Goal: Task Accomplishment & Management: Manage account settings

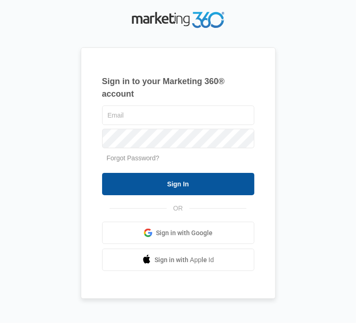
type input "[PERSON_NAME][EMAIL_ADDRESS][DOMAIN_NAME]"
click at [138, 190] on input "Sign In" at bounding box center [178, 184] width 152 height 22
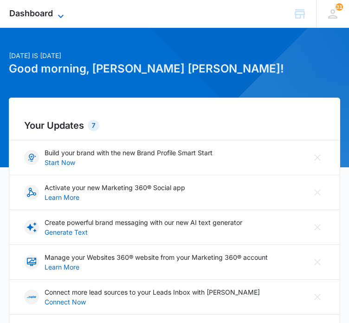
click at [43, 11] on span "Dashboard" at bounding box center [31, 13] width 44 height 10
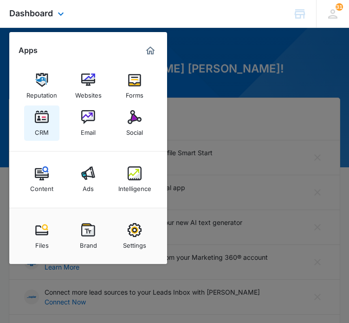
click at [39, 122] on img at bounding box center [42, 117] width 14 height 14
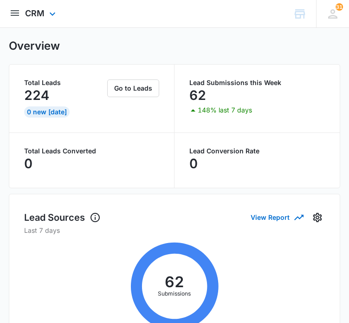
click at [16, 13] on img "open subnavigation menu" at bounding box center [14, 12] width 11 height 11
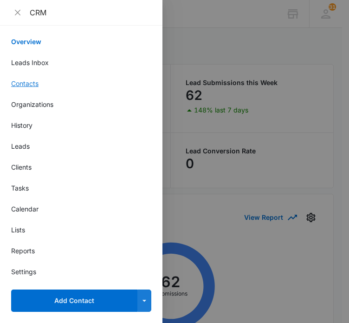
click at [26, 84] on link "Contacts" at bounding box center [81, 83] width 140 height 10
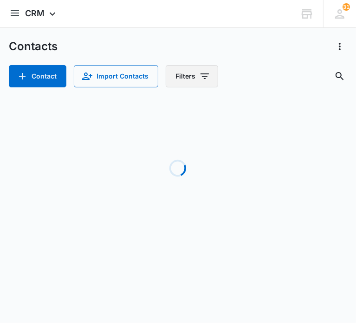
click at [206, 76] on icon "Filters" at bounding box center [204, 76] width 11 height 11
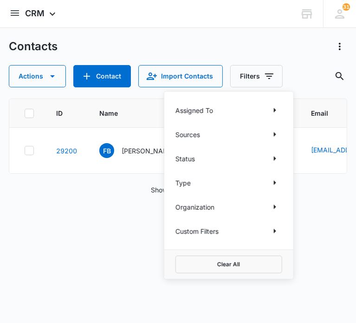
click at [209, 109] on p "Assigned To" at bounding box center [194, 110] width 38 height 10
click at [272, 112] on icon "Show Assigned To filters" at bounding box center [274, 109] width 11 height 11
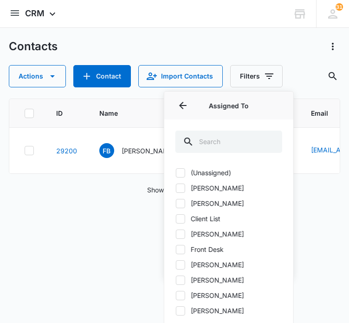
click at [200, 187] on label "[PERSON_NAME]" at bounding box center [228, 188] width 107 height 10
click at [176, 187] on input "[PERSON_NAME]" at bounding box center [175, 187] width 0 height 0
checkbox input "true"
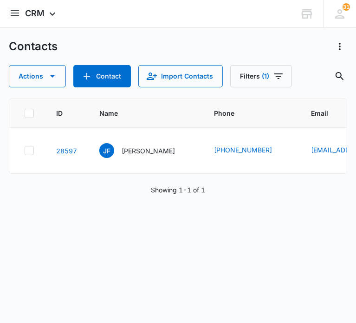
drag, startPoint x: 279, startPoint y: 52, endPoint x: 261, endPoint y: 51, distance: 18.1
click at [261, 51] on div "Contacts" at bounding box center [178, 46] width 338 height 15
click at [335, 72] on icon "Search Contacts" at bounding box center [339, 76] width 11 height 11
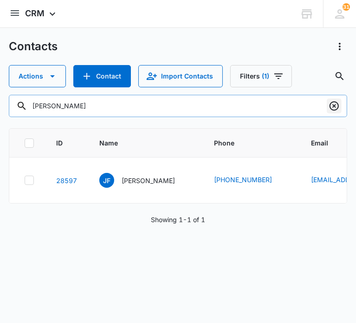
click at [334, 103] on icon "Clear" at bounding box center [334, 105] width 11 height 11
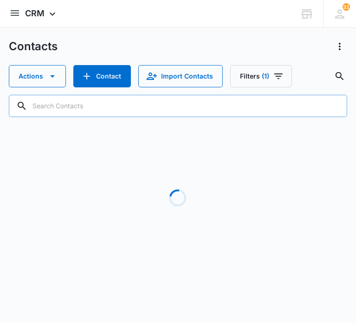
click at [168, 52] on div "Contacts" at bounding box center [178, 46] width 338 height 15
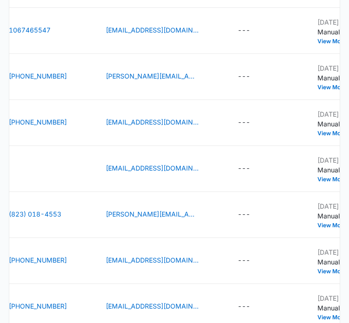
scroll to position [390, 0]
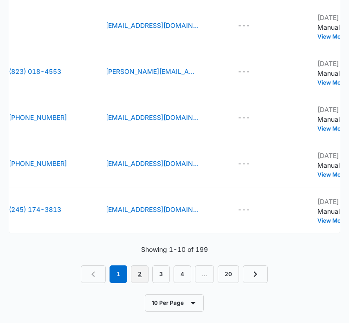
click at [141, 272] on link "2" at bounding box center [140, 274] width 18 height 18
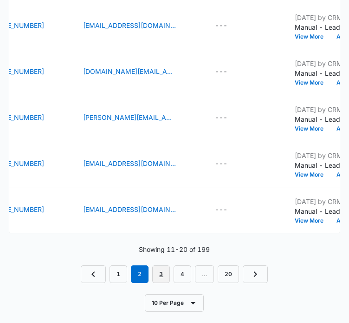
click at [163, 272] on link "3" at bounding box center [161, 274] width 18 height 18
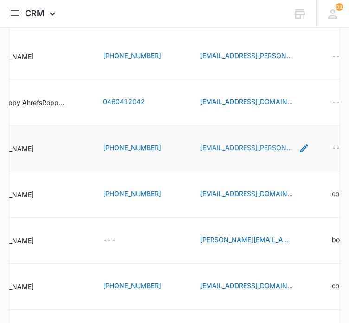
scroll to position [0, 143]
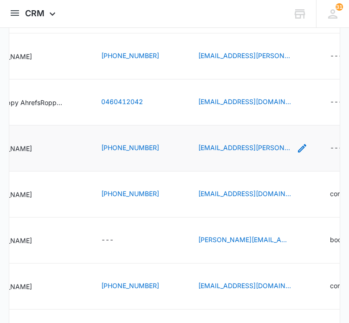
click at [298, 149] on icon "Email - Fallon.Buckelew@gmail.com - Select to Edit Field" at bounding box center [302, 148] width 8 height 8
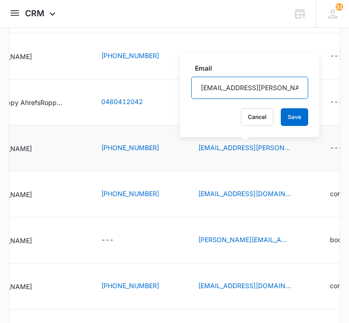
click at [240, 87] on input "[EMAIL_ADDRESS][PERSON_NAME][DOMAIN_NAME]" at bounding box center [249, 88] width 117 height 22
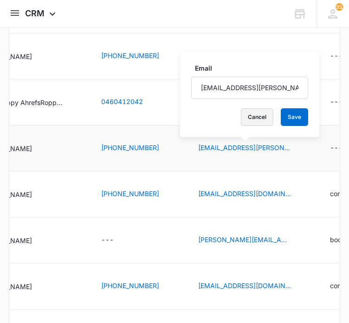
click at [253, 120] on button "Cancel" at bounding box center [257, 117] width 32 height 18
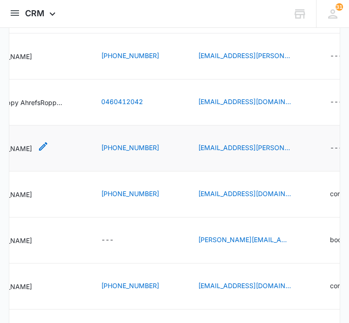
scroll to position [0, 0]
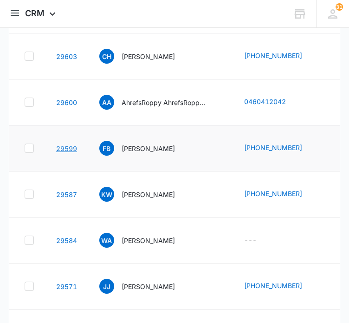
click at [64, 148] on link "29599" at bounding box center [66, 148] width 21 height 8
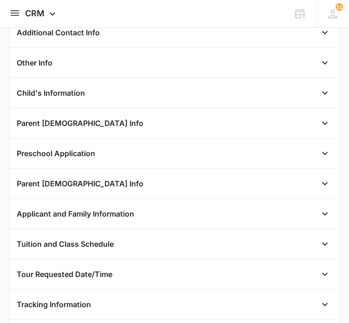
scroll to position [186, 0]
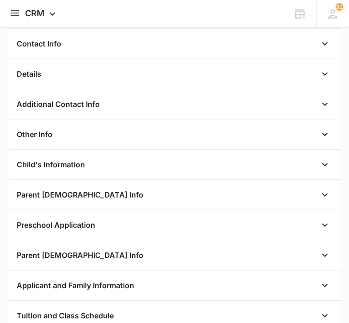
click at [132, 131] on div "Other Info" at bounding box center [175, 134] width 316 height 15
click at [319, 136] on icon "Open" at bounding box center [324, 134] width 11 height 11
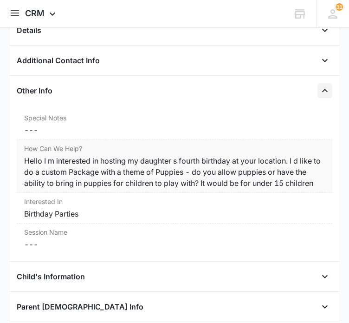
scroll to position [29, 0]
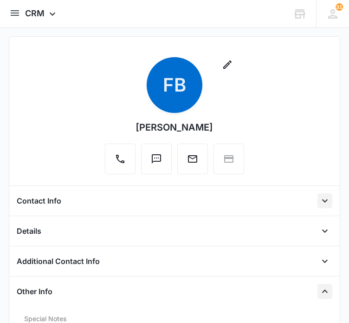
click at [319, 204] on icon "Open" at bounding box center [324, 200] width 11 height 11
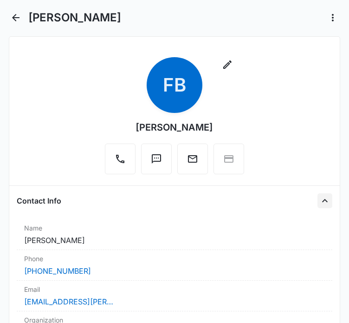
scroll to position [126, 0]
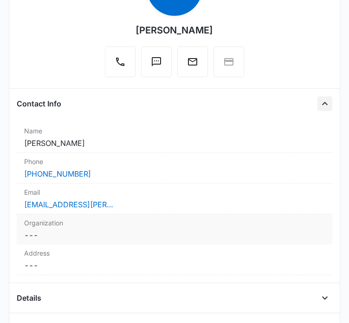
drag, startPoint x: 89, startPoint y: 199, endPoint x: 71, endPoint y: 210, distance: 21.6
click at [71, 210] on div "Email Cancel Save Changes [EMAIL_ADDRESS][PERSON_NAME][DOMAIN_NAME]" at bounding box center [175, 198] width 316 height 31
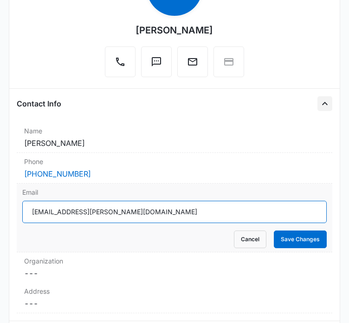
drag, startPoint x: 126, startPoint y: 210, endPoint x: 22, endPoint y: 206, distance: 104.1
click at [22, 206] on input "[EMAIL_ADDRESS][PERSON_NAME][DOMAIN_NAME]" at bounding box center [174, 211] width 304 height 22
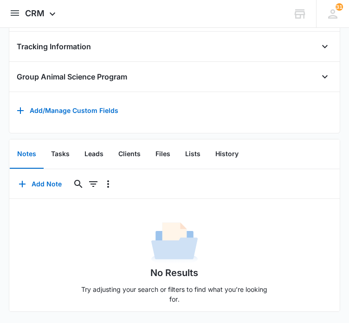
scroll to position [878, 0]
click at [90, 166] on button "Leads" at bounding box center [94, 154] width 34 height 29
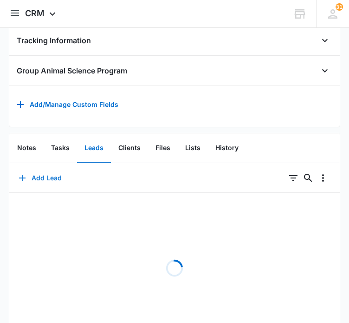
click at [22, 181] on icon "button" at bounding box center [22, 177] width 6 height 6
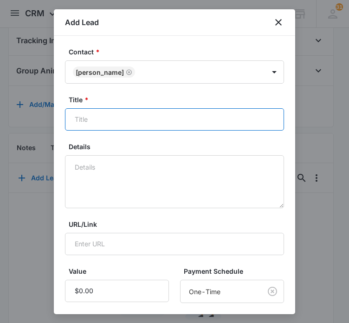
click at [167, 116] on input "Title *" at bounding box center [174, 119] width 219 height 22
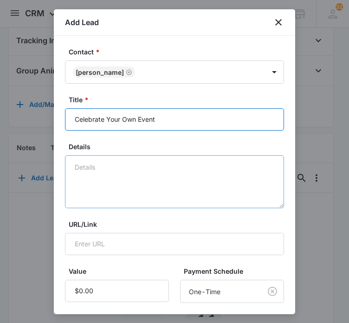
type input "Celebrate Your Own Event"
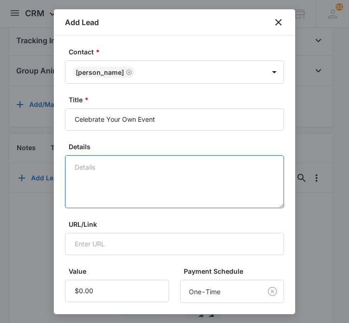
click at [148, 163] on textarea "Details" at bounding box center [174, 181] width 219 height 53
click at [84, 168] on textarea "nno date yet" at bounding box center [174, 181] width 219 height 53
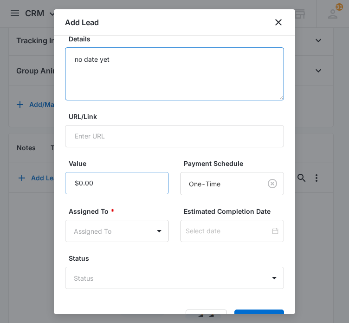
type textarea "no date yet"
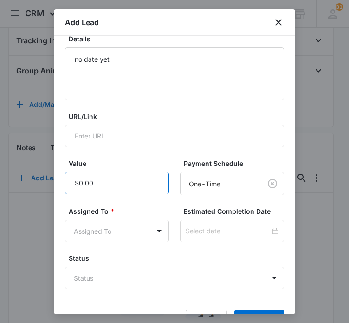
drag, startPoint x: 103, startPoint y: 180, endPoint x: 88, endPoint y: 180, distance: 14.8
click at [88, 180] on input "Value" at bounding box center [117, 183] width 104 height 22
type input "$1,000.00"
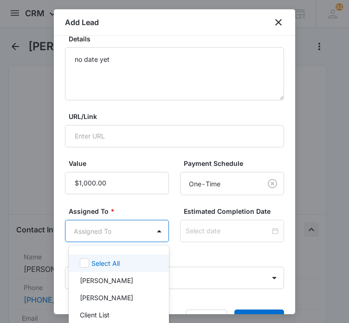
click at [124, 231] on body "CRM Apps Reputation Websites Forms CRM Email Social Content Ads Intelligence Fi…" at bounding box center [174, 161] width 349 height 323
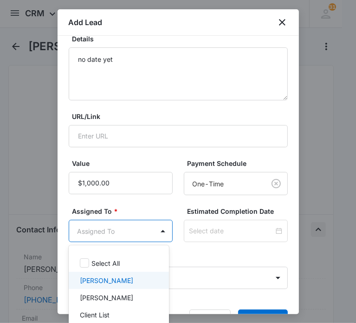
click at [120, 279] on p "[PERSON_NAME]" at bounding box center [106, 280] width 53 height 10
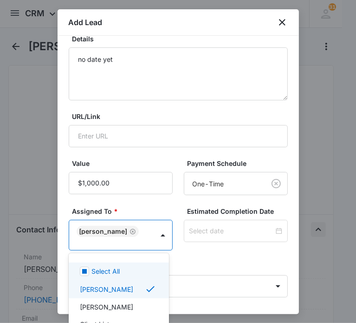
click at [159, 233] on div at bounding box center [178, 161] width 356 height 323
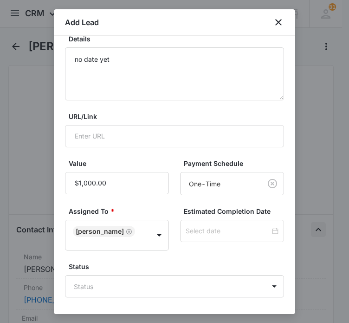
scroll to position [144, 0]
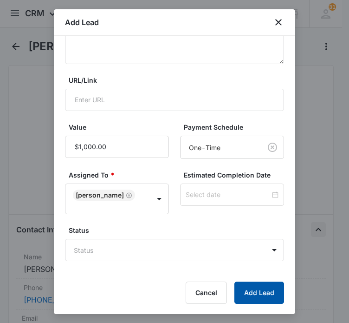
click at [246, 292] on button "Add Lead" at bounding box center [259, 292] width 50 height 22
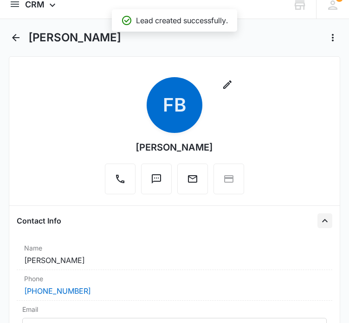
scroll to position [0, 0]
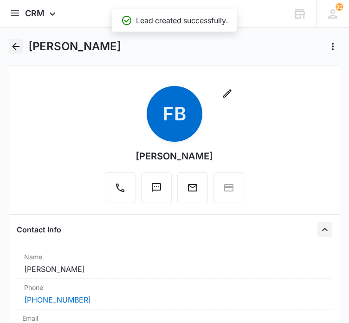
click at [19, 45] on icon "Back" at bounding box center [15, 46] width 11 height 11
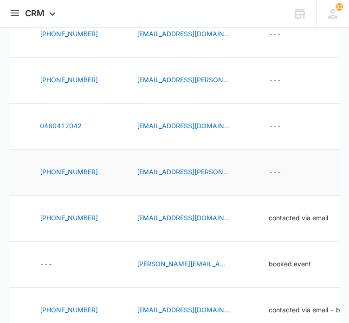
scroll to position [0, 204]
click at [287, 174] on icon "Special Notes - - Select to Edit Field" at bounding box center [292, 172] width 11 height 11
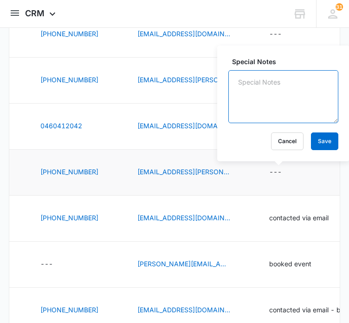
click at [268, 110] on textarea "Special Notes" at bounding box center [283, 96] width 110 height 53
type textarea "contacted via email"
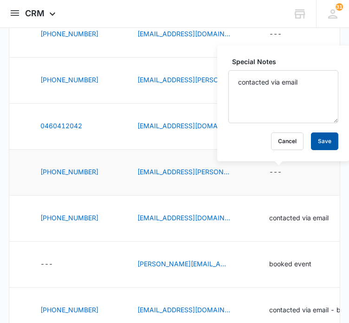
click at [316, 141] on button "Save" at bounding box center [324, 141] width 27 height 18
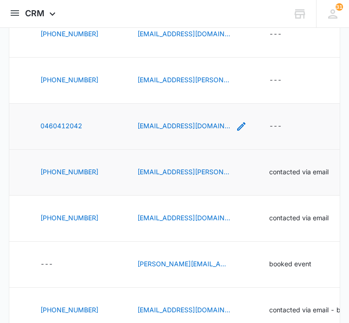
click at [236, 126] on icon "Email - alla@pikaburus.site - Select to Edit Field" at bounding box center [241, 126] width 11 height 11
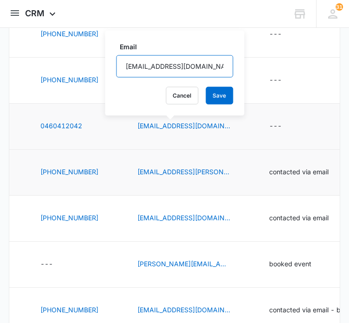
click at [171, 70] on input "[EMAIL_ADDRESS][DOMAIN_NAME]" at bounding box center [174, 66] width 117 height 22
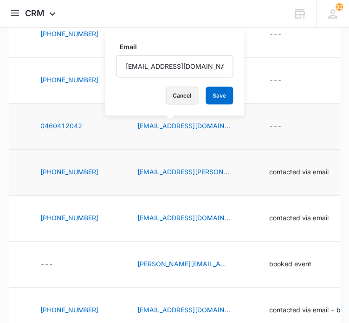
click at [173, 96] on button "Cancel" at bounding box center [182, 96] width 32 height 18
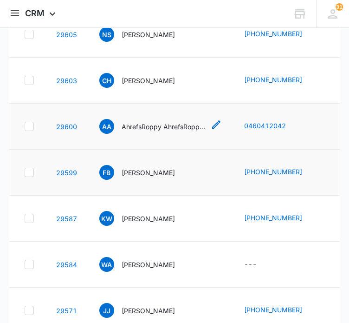
scroll to position [0, 0]
click at [68, 124] on link "29600" at bounding box center [66, 127] width 21 height 8
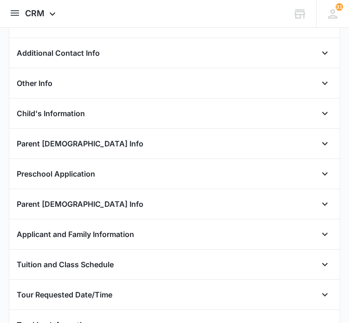
scroll to position [236, 0]
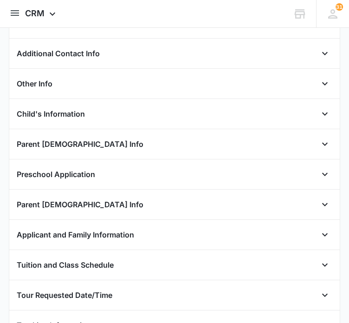
click at [75, 90] on div "Other Info Special Notes Cancel Save Changes --- How Can We Help? Cancel Save C…" at bounding box center [175, 87] width 316 height 23
drag, startPoint x: 319, startPoint y: 81, endPoint x: 311, endPoint y: 88, distance: 11.2
click at [317, 88] on button "Open" at bounding box center [324, 83] width 15 height 15
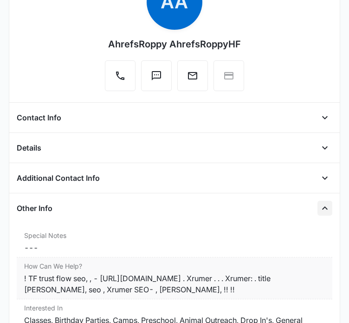
scroll to position [0, 0]
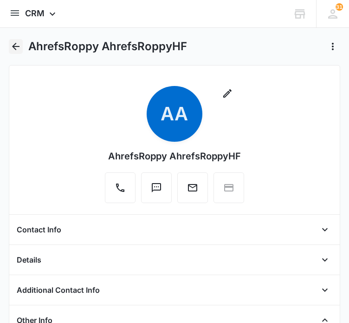
click at [16, 42] on icon "Back" at bounding box center [15, 46] width 11 height 11
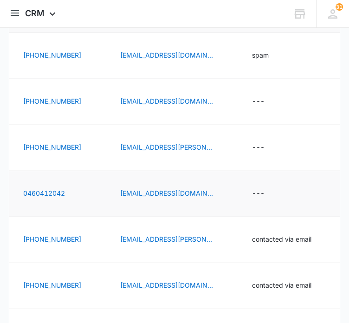
scroll to position [0, 226]
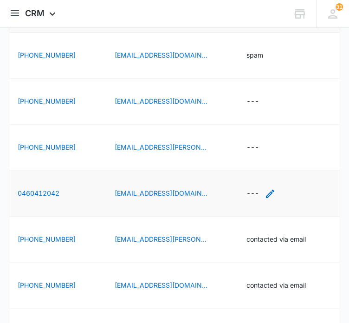
click at [265, 193] on icon "Special Notes - - Select to Edit Field" at bounding box center [270, 193] width 11 height 11
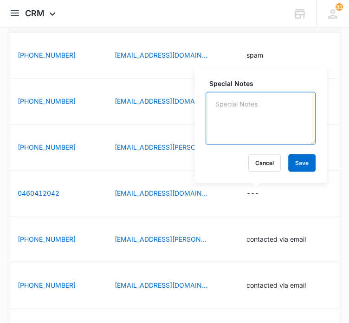
click at [232, 125] on textarea "Special Notes" at bounding box center [261, 118] width 110 height 53
type textarea "spam"
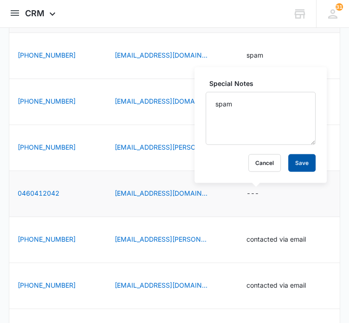
click at [296, 163] on button "Save" at bounding box center [301, 163] width 27 height 18
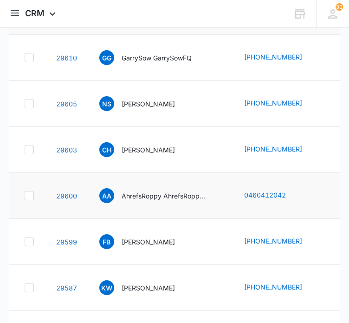
scroll to position [0, 165]
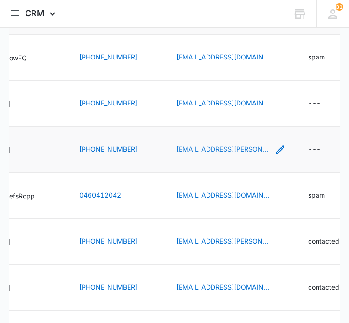
click at [228, 150] on link "[EMAIL_ADDRESS][PERSON_NAME][DOMAIN_NAME]" at bounding box center [222, 149] width 93 height 10
click at [275, 148] on icon "Email - hover.clark@gmail.com - Select to Edit Field" at bounding box center [280, 149] width 11 height 11
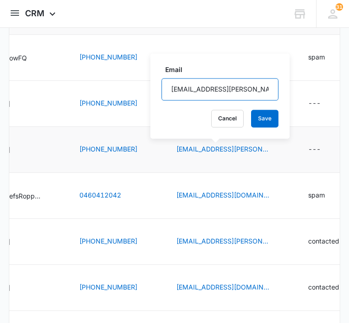
click at [205, 90] on input "[EMAIL_ADDRESS][PERSON_NAME][DOMAIN_NAME]" at bounding box center [219, 89] width 117 height 22
click at [220, 127] on button "Cancel" at bounding box center [227, 119] width 32 height 18
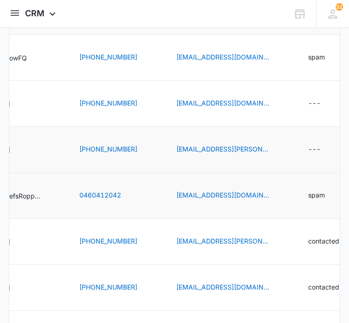
scroll to position [0, 0]
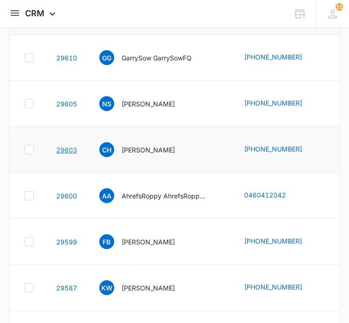
click at [67, 148] on link "29603" at bounding box center [66, 150] width 21 height 8
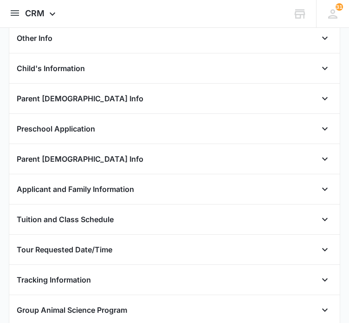
scroll to position [278, 0]
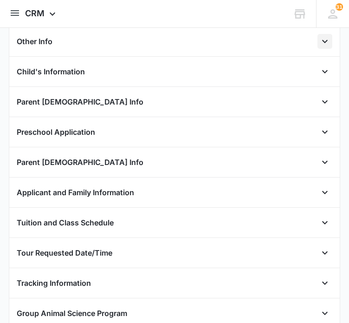
click at [319, 40] on icon "Open" at bounding box center [324, 41] width 11 height 11
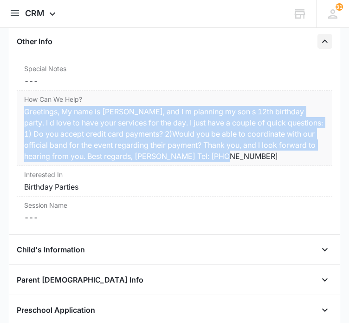
drag, startPoint x: 257, startPoint y: 154, endPoint x: 25, endPoint y: 107, distance: 237.1
click at [25, 107] on div "Greetings, My name is [PERSON_NAME], and I m planning my son s 12th birthday pa…" at bounding box center [174, 134] width 301 height 56
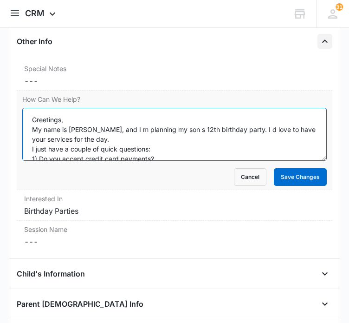
click at [45, 118] on textarea "Greetings, My name is [PERSON_NAME], and I m planning my son s 12th birthday pa…" at bounding box center [174, 134] width 304 height 53
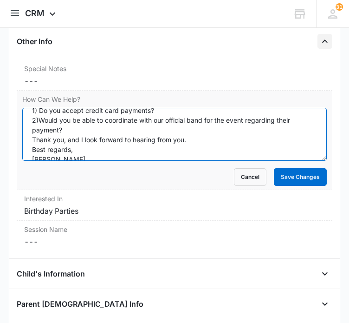
scroll to position [0, 0]
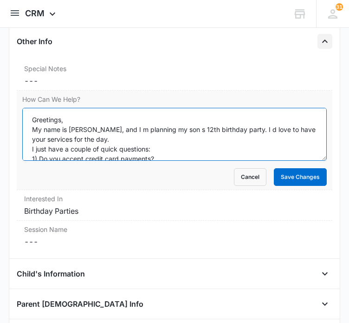
drag, startPoint x: 96, startPoint y: 148, endPoint x: 30, endPoint y: 116, distance: 73.1
click at [30, 116] on textarea "Greetings, My name is [PERSON_NAME], and I m planning my son s 12th birthday pa…" at bounding box center [174, 134] width 304 height 53
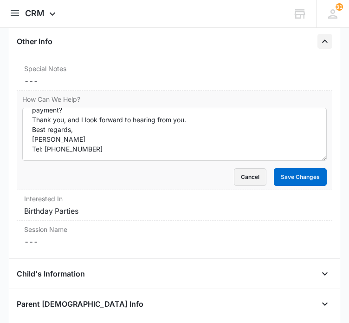
click at [248, 172] on button "Cancel" at bounding box center [250, 177] width 32 height 18
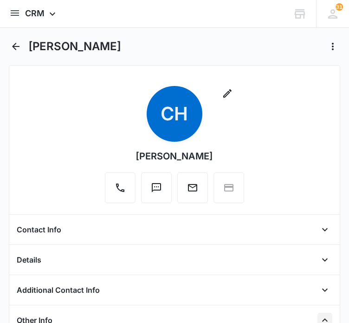
scroll to position [108, 0]
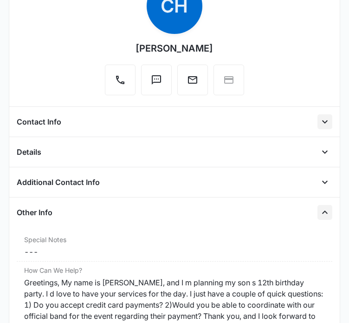
click at [319, 122] on icon "Open" at bounding box center [324, 121] width 11 height 11
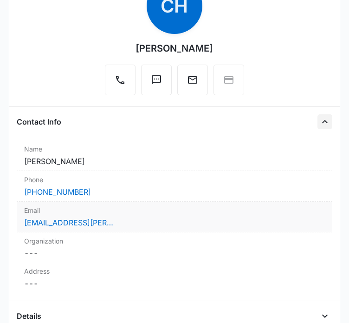
click at [115, 220] on div "[EMAIL_ADDRESS][PERSON_NAME][DOMAIN_NAME]" at bounding box center [174, 222] width 301 height 11
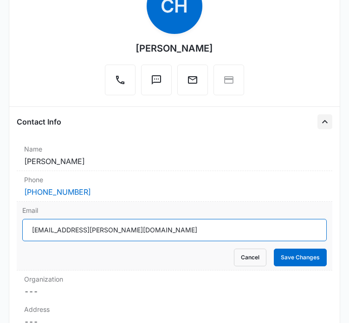
drag, startPoint x: 104, startPoint y: 226, endPoint x: 27, endPoint y: 226, distance: 76.6
click at [27, 226] on input "[EMAIL_ADDRESS][PERSON_NAME][DOMAIN_NAME]" at bounding box center [174, 230] width 304 height 22
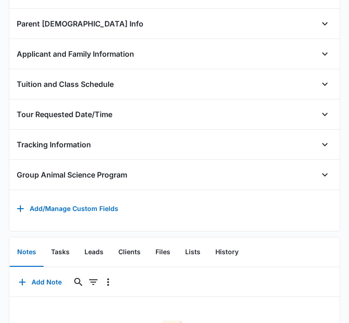
scroll to position [906, 0]
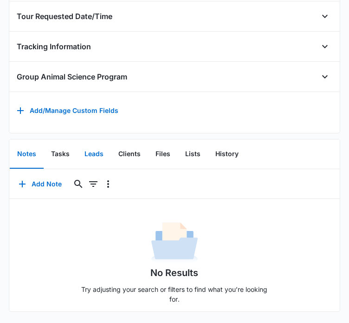
click at [95, 145] on button "Leads" at bounding box center [94, 154] width 34 height 29
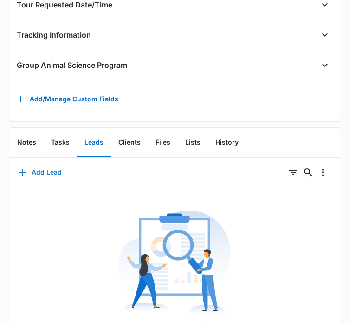
click at [20, 175] on icon "button" at bounding box center [22, 172] width 6 height 6
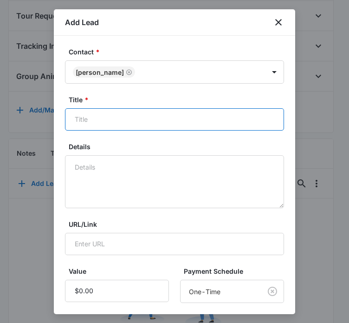
click at [127, 115] on input "Title *" at bounding box center [174, 119] width 219 height 22
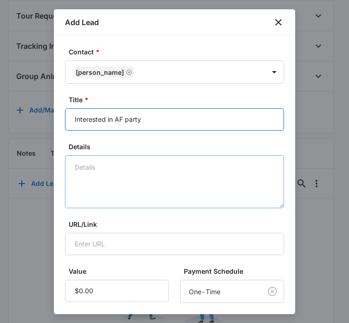
type input "Interested in AF party"
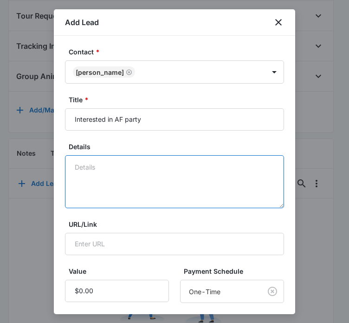
click at [121, 168] on textarea "Details" at bounding box center [174, 181] width 219 height 53
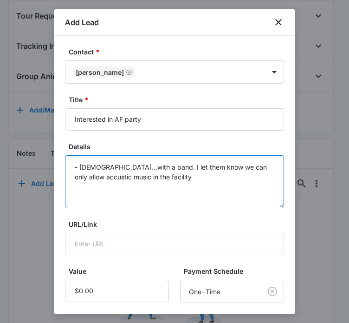
click at [82, 176] on textarea "- [DEMOGRAPHIC_DATA]...with a band. I let them know we can only allow accustic …" at bounding box center [174, 181] width 219 height 53
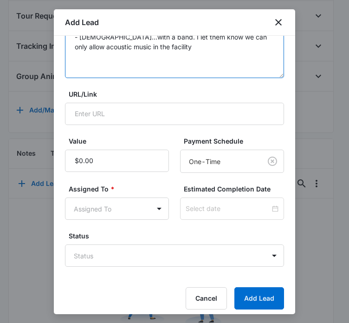
scroll to position [132, 0]
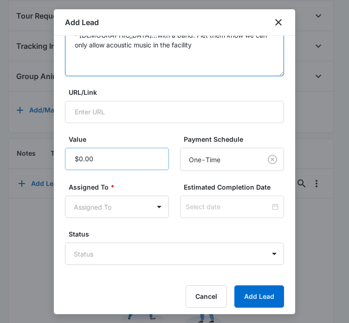
type textarea "- [DEMOGRAPHIC_DATA]...with a band. I let them know we can only allow acoustic …"
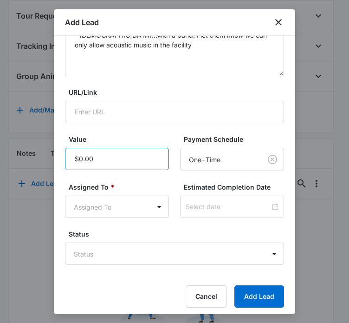
click at [104, 154] on input "Value" at bounding box center [117, 159] width 104 height 22
type input "$1,000.00"
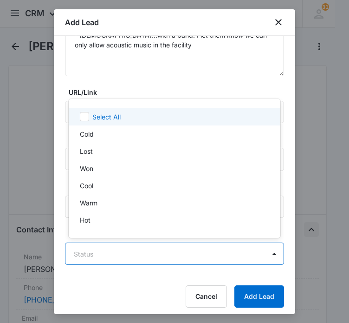
scroll to position [0, 0]
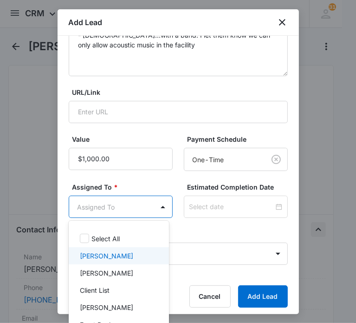
click at [133, 252] on p "[PERSON_NAME]" at bounding box center [106, 256] width 53 height 10
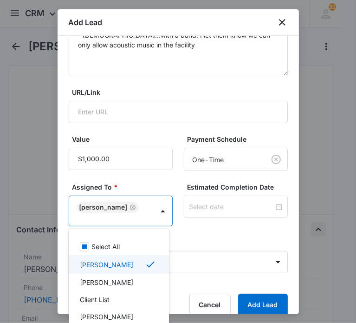
click at [243, 301] on div at bounding box center [178, 161] width 356 height 323
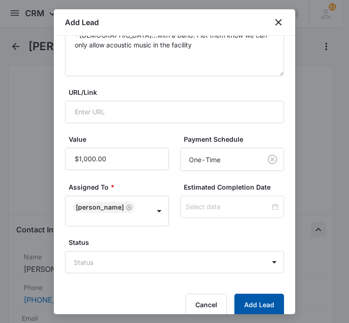
click at [243, 301] on button "Add Lead" at bounding box center [259, 304] width 50 height 22
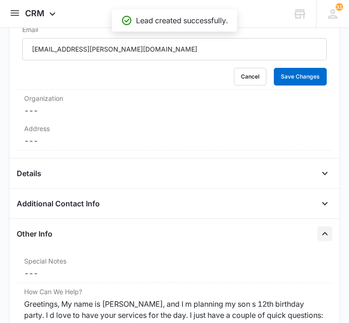
scroll to position [137, 0]
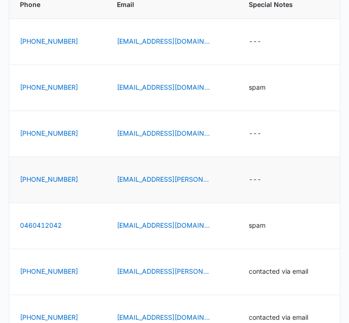
scroll to position [114, 0]
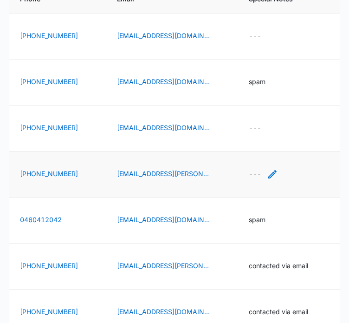
click at [269, 174] on icon "Special Notes - - Select to Edit Field" at bounding box center [272, 173] width 11 height 11
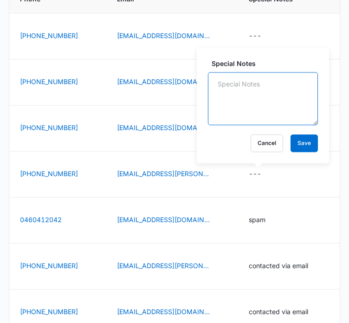
click at [238, 99] on textarea "Special Notes" at bounding box center [263, 98] width 110 height 53
type textarea "contacted via email"
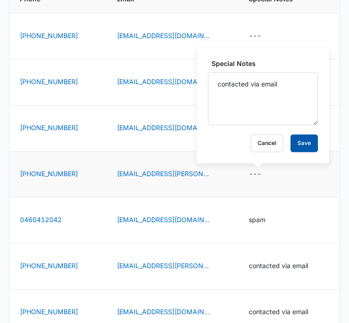
click at [290, 141] on button "Save" at bounding box center [303, 143] width 27 height 18
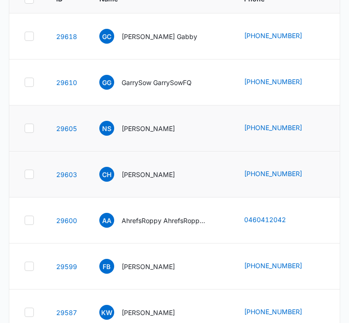
scroll to position [0, 160]
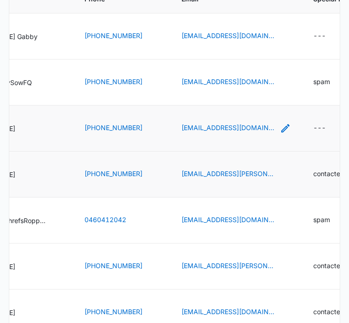
click at [280, 126] on icon "Email - naschachne@gmail.com - Select to Edit Field" at bounding box center [285, 128] width 11 height 11
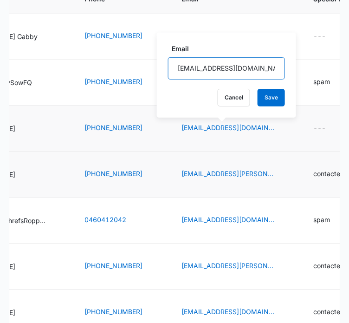
click at [204, 67] on input "[EMAIL_ADDRESS][DOMAIN_NAME]" at bounding box center [226, 68] width 117 height 22
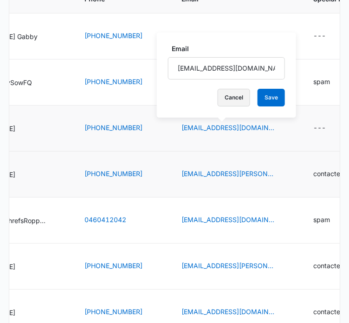
click at [230, 96] on button "Cancel" at bounding box center [234, 98] width 32 height 18
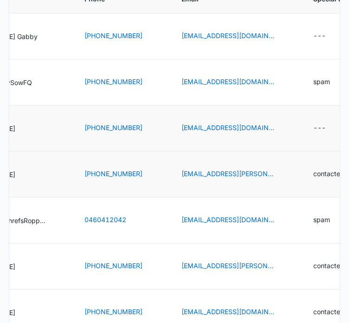
scroll to position [0, 0]
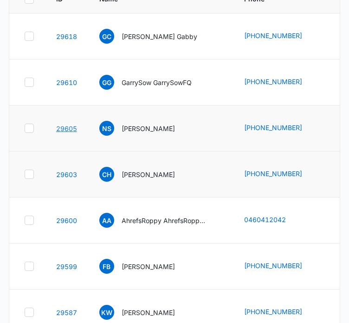
click at [61, 128] on link "29605" at bounding box center [66, 128] width 21 height 8
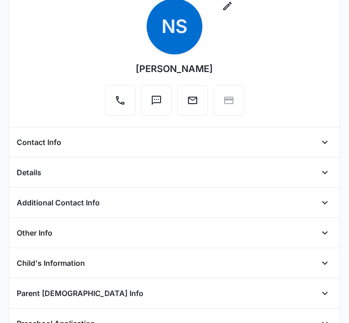
scroll to position [179, 0]
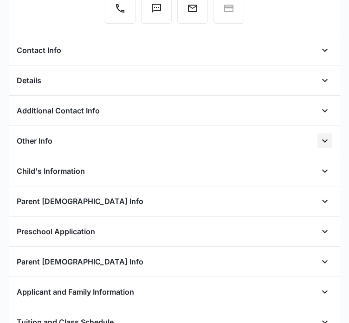
click at [319, 142] on icon "Open" at bounding box center [324, 140] width 11 height 11
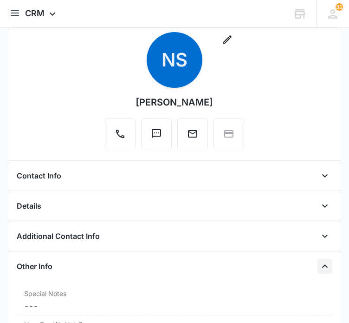
scroll to position [46, 0]
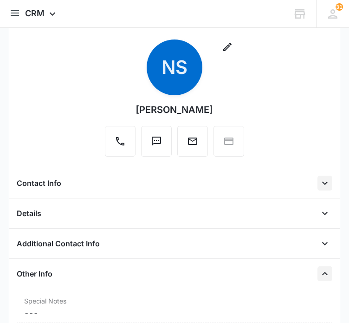
click at [322, 182] on icon "Open" at bounding box center [325, 182] width 6 height 3
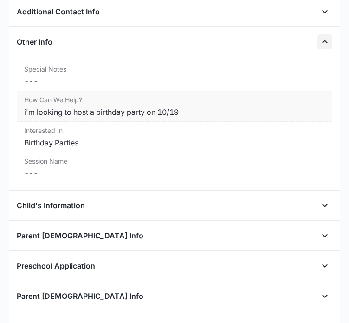
scroll to position [823, 0]
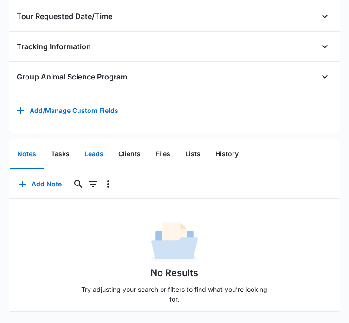
click at [95, 146] on button "Leads" at bounding box center [94, 154] width 34 height 29
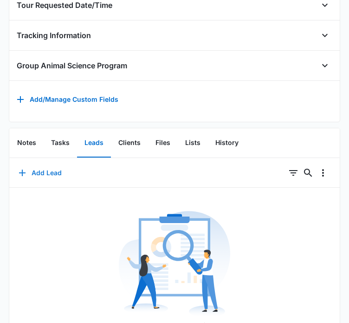
click at [30, 176] on button "Add Lead" at bounding box center [40, 172] width 62 height 22
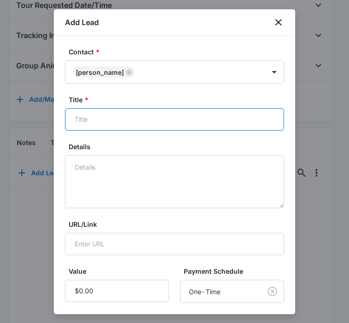
click at [104, 117] on input "Title *" at bounding box center [174, 119] width 219 height 22
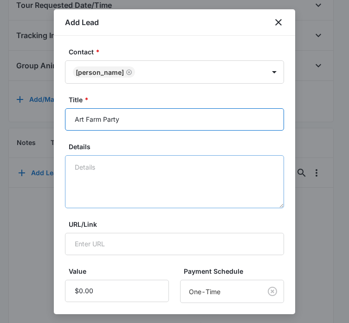
type input "Art Farm Party"
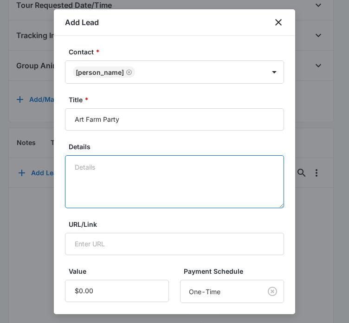
click at [110, 171] on textarea "Details" at bounding box center [174, 181] width 219 height 53
type textarea "o"
type textarea "interested in october"
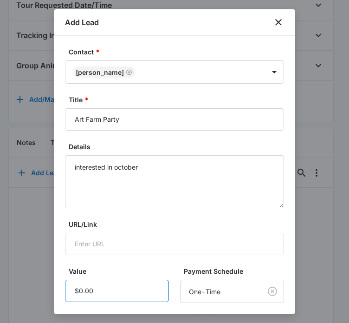
click at [95, 289] on input "Value" at bounding box center [117, 290] width 104 height 22
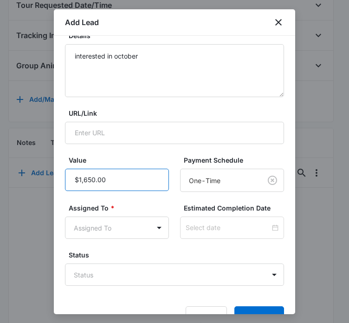
scroll to position [136, 0]
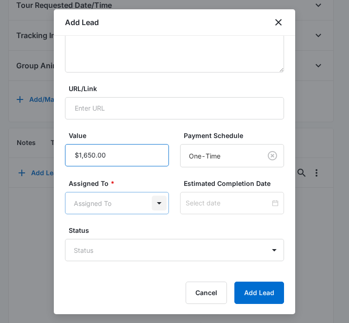
type input "$1,650.00"
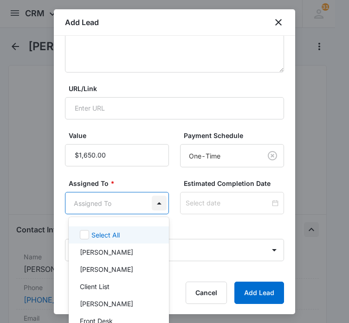
scroll to position [0, 0]
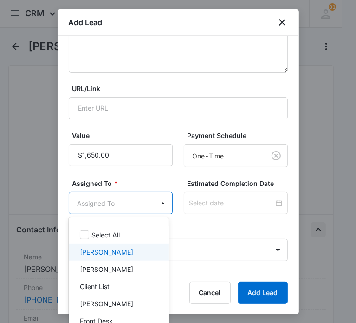
click at [105, 252] on p "[PERSON_NAME]" at bounding box center [106, 252] width 53 height 10
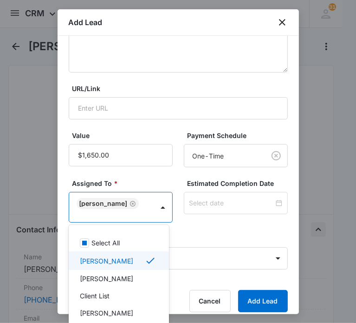
click at [248, 302] on div at bounding box center [178, 161] width 356 height 323
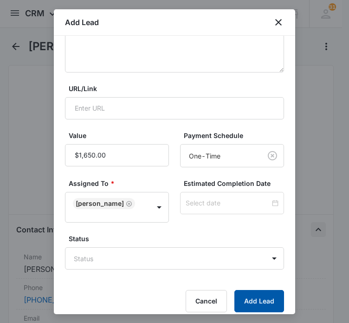
click at [242, 295] on button "Add Lead" at bounding box center [259, 301] width 50 height 22
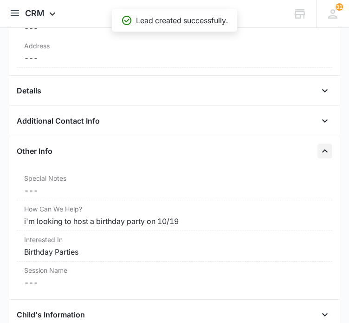
scroll to position [154, 0]
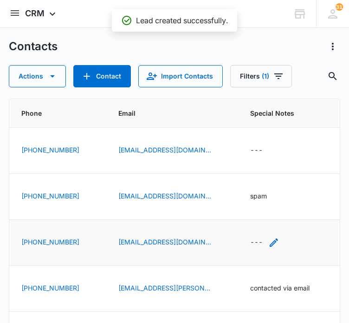
scroll to position [0, 223]
click at [270, 242] on icon "Special Notes - - Select to Edit Field" at bounding box center [274, 242] width 8 height 8
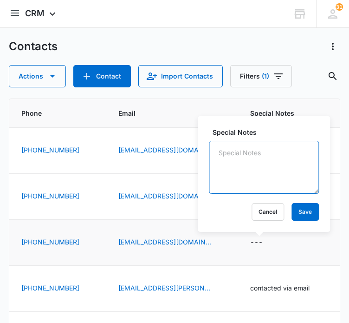
click at [246, 172] on textarea "Special Notes" at bounding box center [264, 167] width 110 height 53
type textarea "contacted via email"
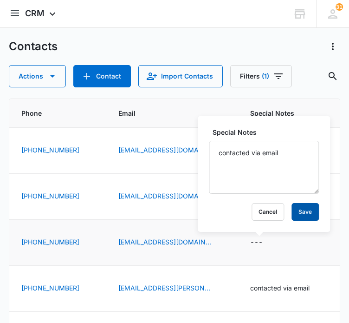
click at [297, 210] on button "Save" at bounding box center [304, 212] width 27 height 18
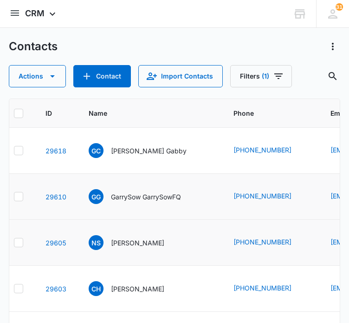
scroll to position [0, 0]
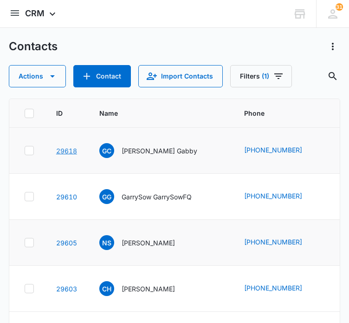
click at [66, 149] on link "29618" at bounding box center [66, 151] width 21 height 8
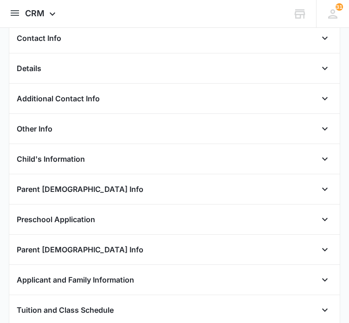
scroll to position [191, 0]
click at [322, 127] on icon "Open" at bounding box center [325, 128] width 6 height 3
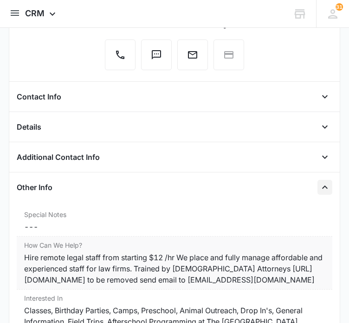
scroll to position [132, 0]
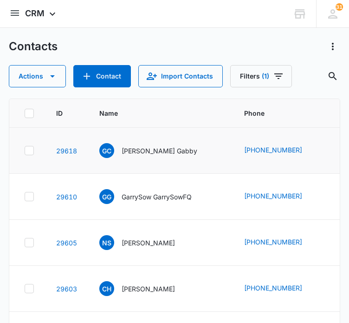
drag, startPoint x: 51, startPoint y: 74, endPoint x: 21, endPoint y: 148, distance: 80.2
click at [21, 148] on td at bounding box center [27, 151] width 36 height 46
click at [30, 150] on icon at bounding box center [29, 150] width 6 height 4
click at [25, 150] on input "checkbox" at bounding box center [24, 150] width 0 height 0
click at [50, 77] on icon "button" at bounding box center [52, 76] width 11 height 11
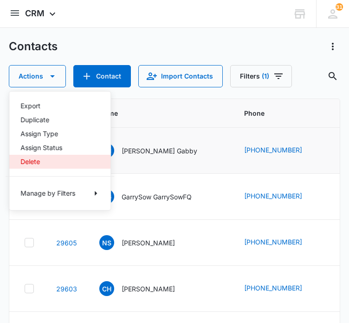
click at [40, 161] on div "Delete" at bounding box center [54, 161] width 68 height 6
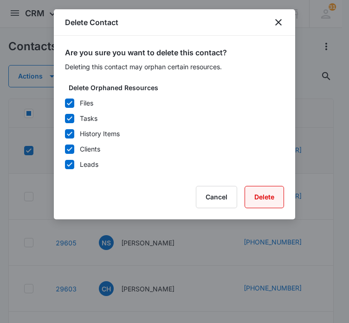
click at [262, 200] on button "Delete" at bounding box center [264, 197] width 39 height 22
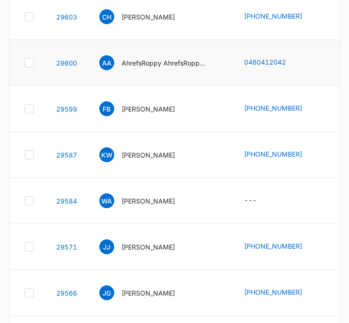
scroll to position [360, 0]
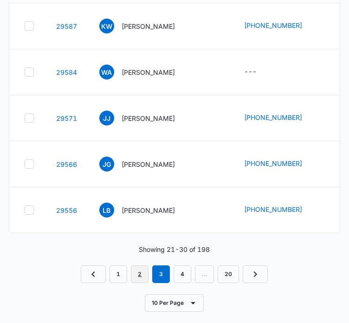
click at [137, 270] on link "2" at bounding box center [140, 274] width 18 height 18
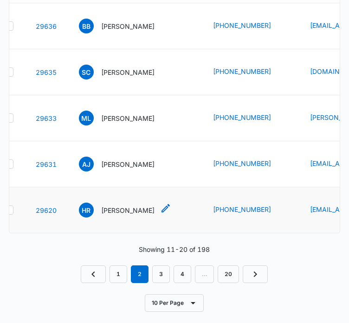
scroll to position [0, 9]
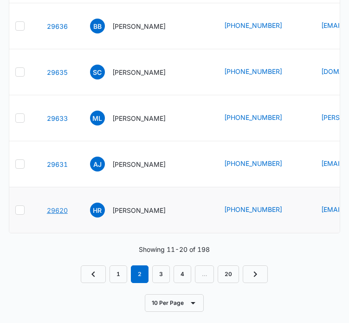
click at [58, 206] on link "29620" at bounding box center [57, 210] width 21 height 8
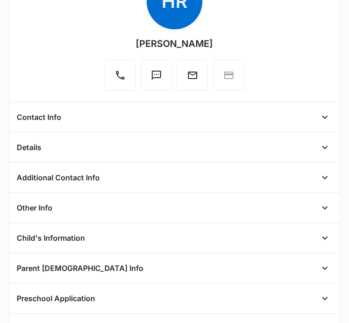
scroll to position [136, 0]
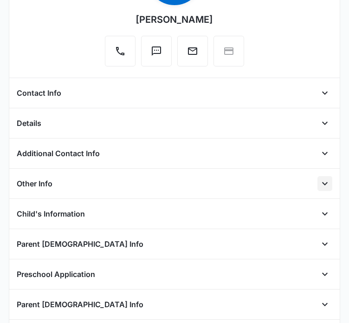
click at [319, 185] on icon "Open" at bounding box center [324, 183] width 11 height 11
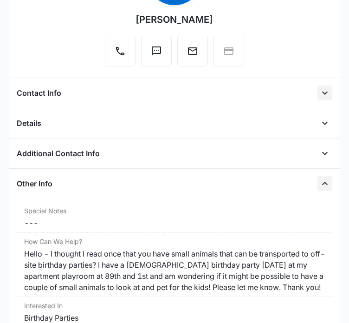
click at [322, 93] on icon "Open" at bounding box center [325, 92] width 6 height 3
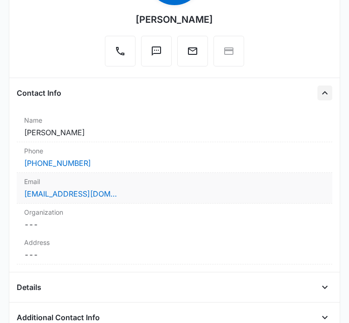
click at [123, 192] on div "[EMAIL_ADDRESS][DOMAIN_NAME]" at bounding box center [174, 193] width 301 height 11
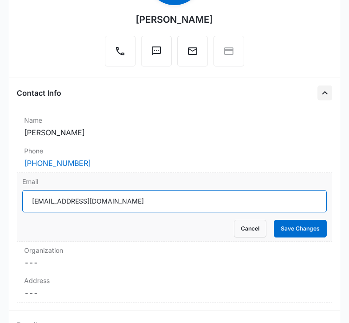
click at [88, 200] on input "[EMAIL_ADDRESS][DOMAIN_NAME]" at bounding box center [174, 201] width 304 height 22
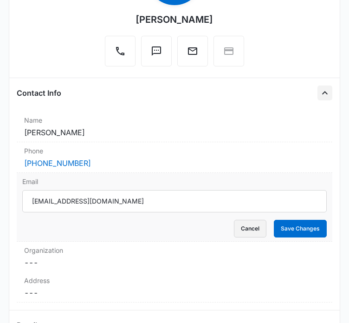
click at [242, 227] on button "Cancel" at bounding box center [250, 228] width 32 height 18
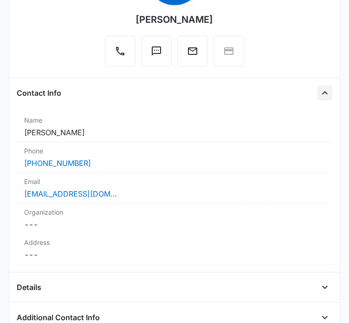
click at [319, 93] on icon "Close" at bounding box center [324, 92] width 11 height 11
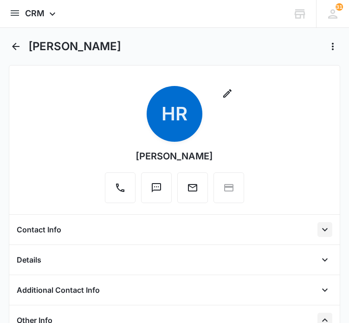
scroll to position [62, 0]
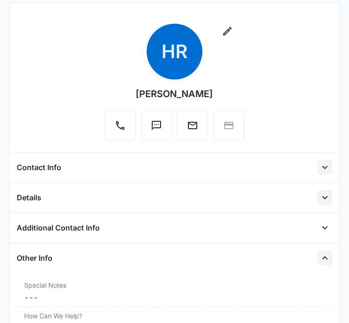
click at [321, 195] on icon "Open" at bounding box center [324, 197] width 11 height 11
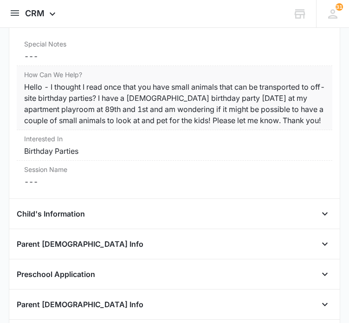
scroll to position [1014, 0]
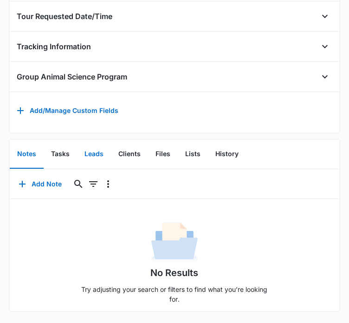
click at [87, 152] on button "Leads" at bounding box center [94, 154] width 34 height 29
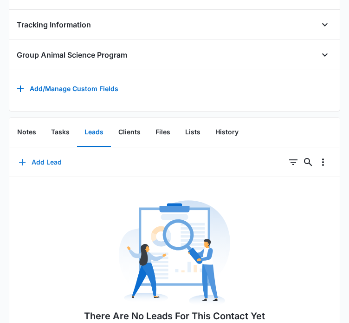
click at [37, 173] on button "Add Lead" at bounding box center [40, 162] width 62 height 22
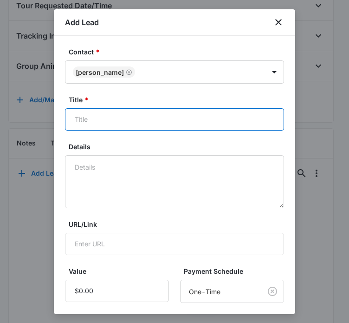
click at [128, 118] on input "Title *" at bounding box center [174, 119] width 219 height 22
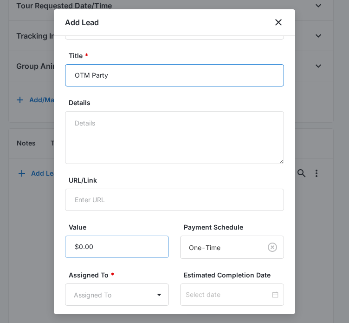
type input "OTM Party"
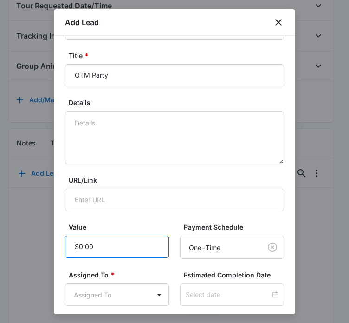
click at [105, 243] on input "Value" at bounding box center [117, 246] width 104 height 22
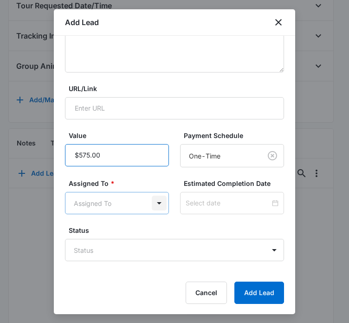
type input "$575.00"
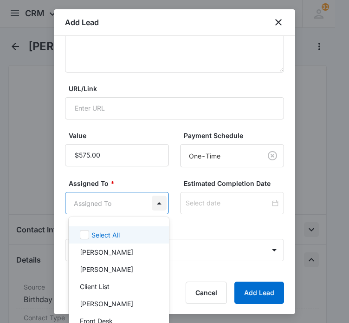
scroll to position [0, 0]
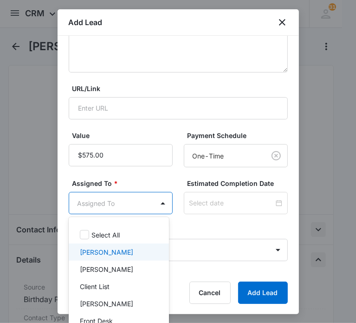
click at [121, 250] on p "[PERSON_NAME]" at bounding box center [106, 252] width 53 height 10
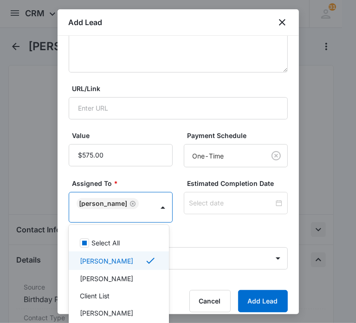
click at [244, 302] on div at bounding box center [178, 161] width 356 height 323
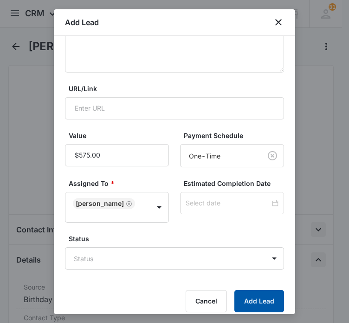
click at [244, 302] on button "Add Lead" at bounding box center [259, 301] width 50 height 22
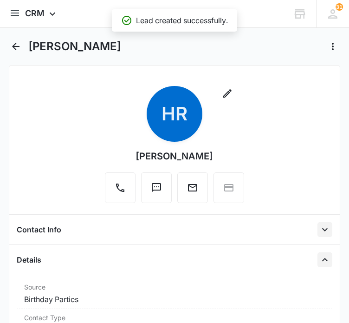
scroll to position [1030, 0]
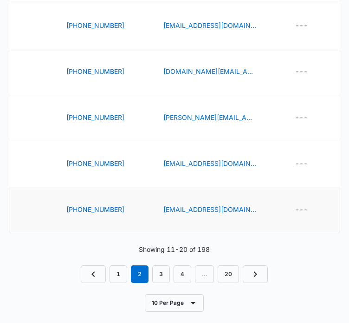
scroll to position [0, 167]
click at [313, 204] on icon "Special Notes - - Select to Edit Field" at bounding box center [318, 209] width 11 height 11
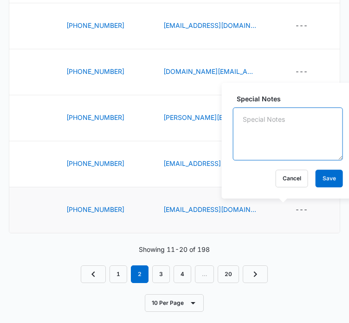
click at [265, 136] on textarea "Special Notes" at bounding box center [288, 133] width 110 height 53
type textarea "contacted via email"
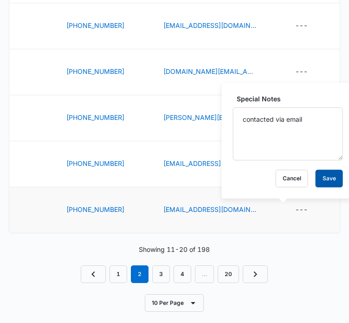
click at [322, 180] on button "Save" at bounding box center [329, 178] width 27 height 18
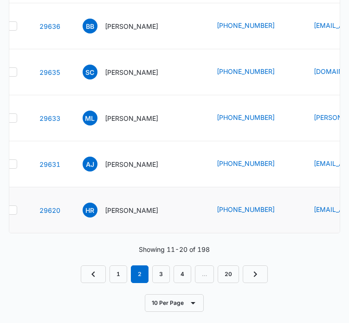
scroll to position [0, 0]
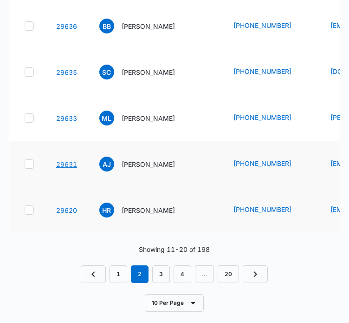
click at [69, 160] on link "29631" at bounding box center [66, 164] width 21 height 8
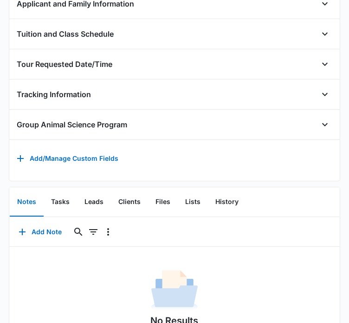
scroll to position [527, 0]
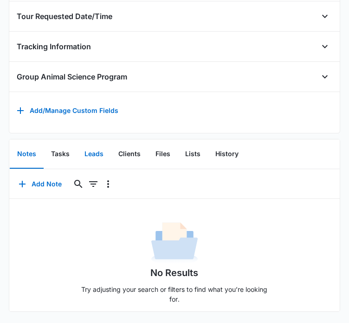
click at [100, 148] on button "Leads" at bounding box center [94, 154] width 34 height 29
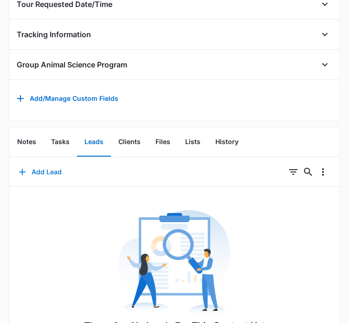
click at [44, 175] on button "Add Lead" at bounding box center [40, 172] width 62 height 22
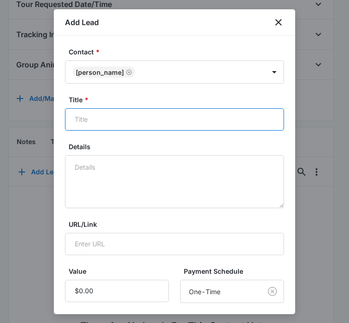
click at [110, 114] on input "Title *" at bounding box center [174, 119] width 219 height 22
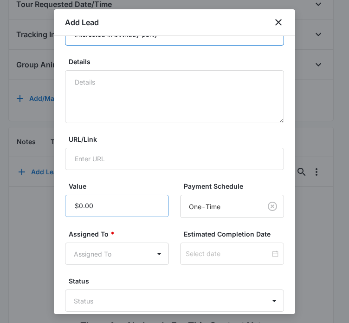
scroll to position [85, 0]
type input "interested in birthday party"
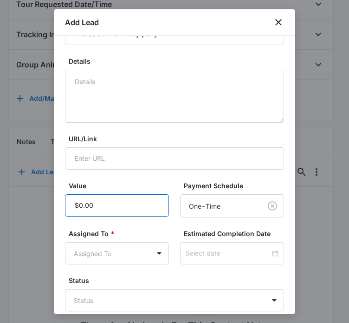
drag, startPoint x: 103, startPoint y: 213, endPoint x: 95, endPoint y: 208, distance: 8.5
click at [95, 208] on input "Value" at bounding box center [117, 205] width 104 height 22
type input "$1,650.00"
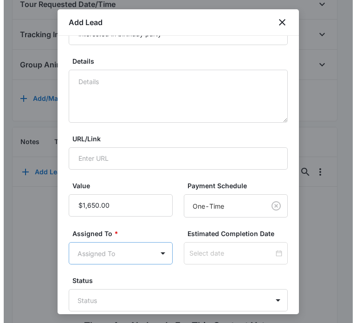
scroll to position [0, 0]
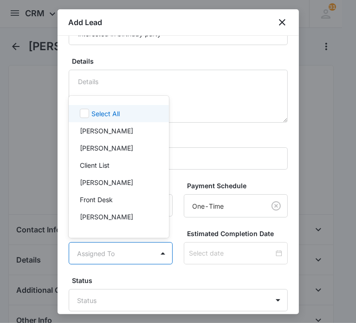
click at [161, 252] on div at bounding box center [178, 161] width 356 height 323
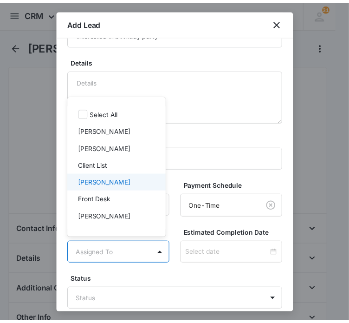
scroll to position [0, 0]
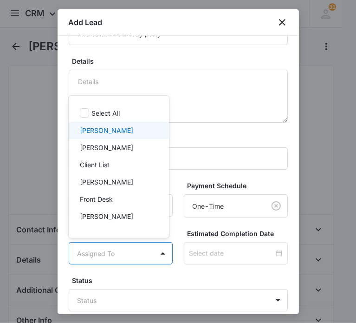
click at [116, 135] on div "[PERSON_NAME]" at bounding box center [119, 130] width 100 height 17
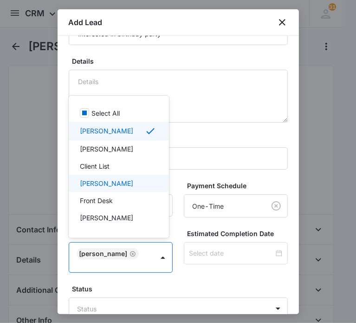
click at [237, 284] on div at bounding box center [178, 161] width 356 height 323
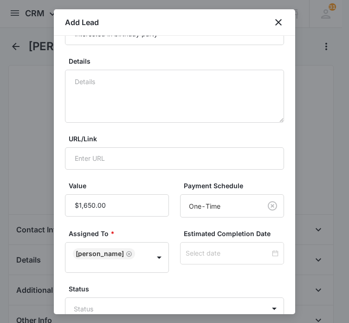
scroll to position [144, 0]
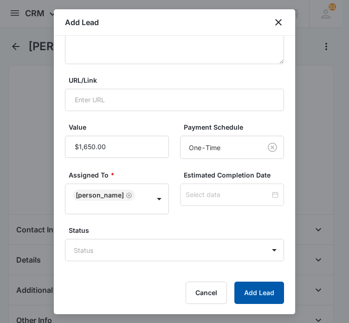
click at [262, 292] on button "Add Lead" at bounding box center [259, 292] width 50 height 22
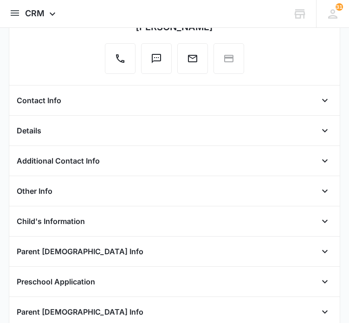
scroll to position [129, 0]
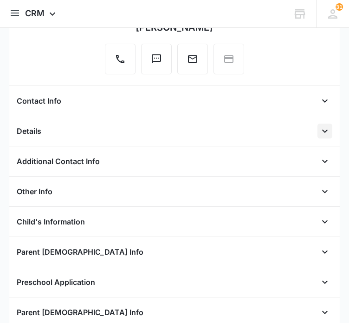
click at [322, 130] on icon "Open" at bounding box center [325, 130] width 6 height 3
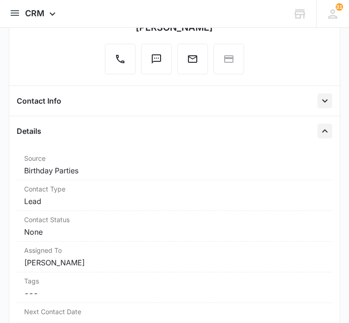
click at [319, 98] on icon "Open" at bounding box center [324, 100] width 11 height 11
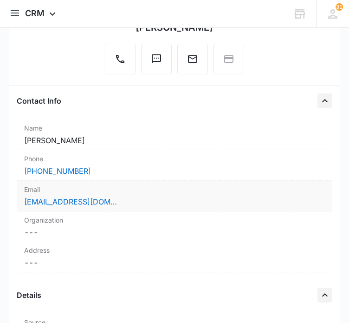
click at [129, 198] on div "[EMAIL_ADDRESS][DOMAIN_NAME]" at bounding box center [174, 201] width 301 height 11
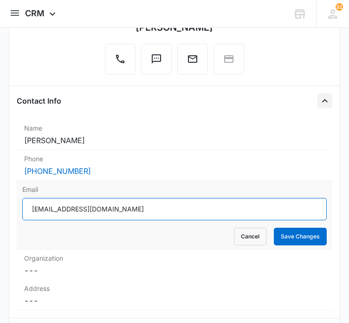
click at [100, 205] on input "[EMAIL_ADDRESS][DOMAIN_NAME]" at bounding box center [174, 209] width 304 height 22
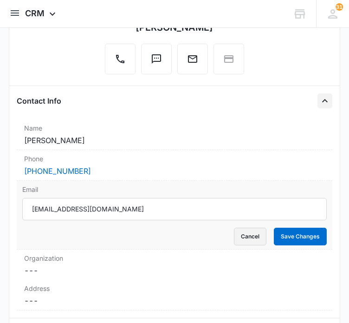
click at [247, 237] on button "Cancel" at bounding box center [250, 236] width 32 height 18
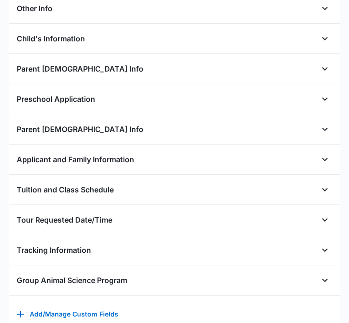
scroll to position [950, 0]
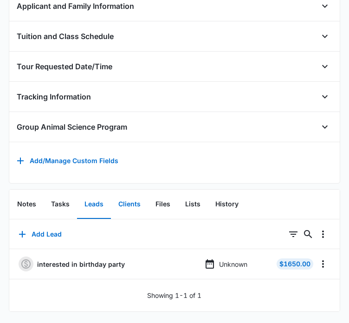
click at [122, 193] on button "Clients" at bounding box center [129, 204] width 37 height 29
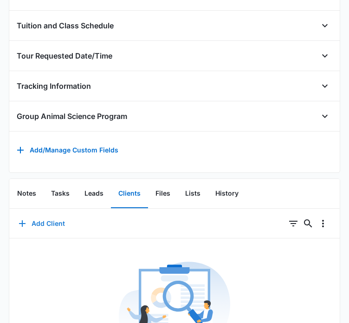
click at [24, 228] on icon "button" at bounding box center [22, 223] width 11 height 11
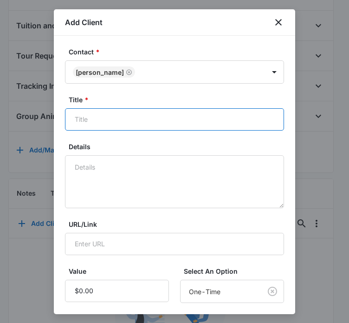
click at [144, 123] on input "Title *" at bounding box center [174, 119] width 219 height 22
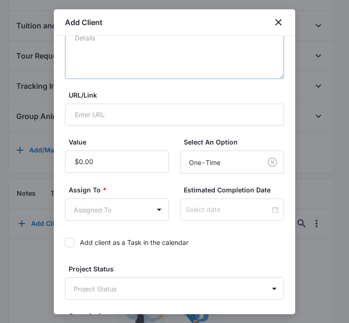
scroll to position [129, 0]
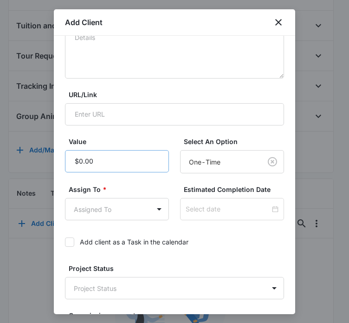
type input "Art Farm Birthday PArty"
click at [134, 161] on input "Value" at bounding box center [117, 161] width 104 height 22
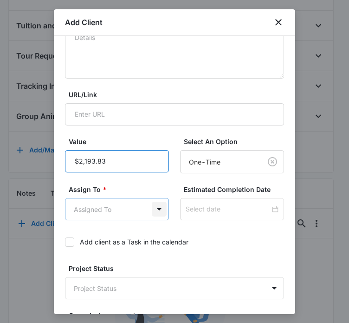
type input "$2,193.83"
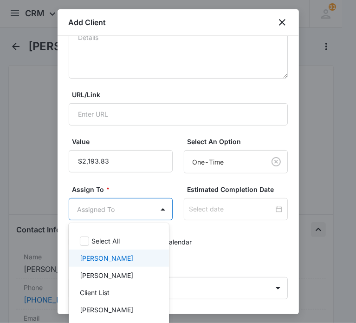
click at [118, 251] on div "[PERSON_NAME]" at bounding box center [119, 257] width 100 height 17
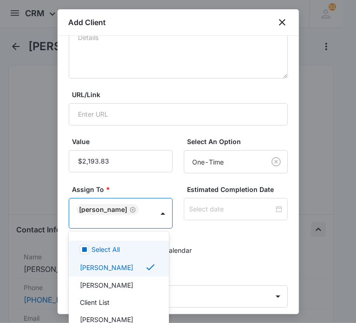
click at [232, 233] on div at bounding box center [178, 161] width 356 height 323
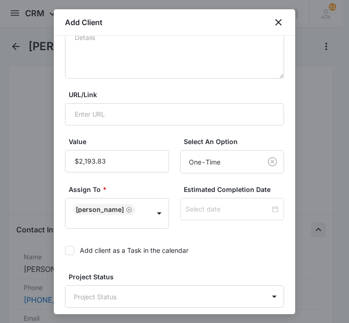
scroll to position [223, 0]
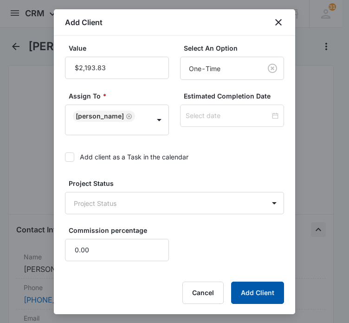
click at [248, 288] on button "Add Client" at bounding box center [257, 292] width 53 height 22
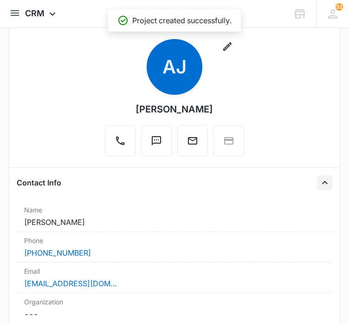
scroll to position [0, 0]
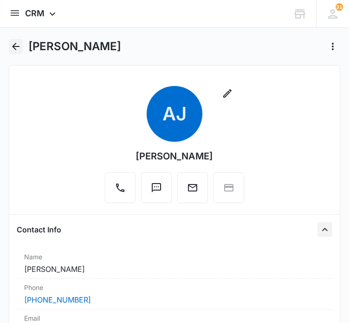
click at [17, 48] on icon "Back" at bounding box center [15, 46] width 11 height 11
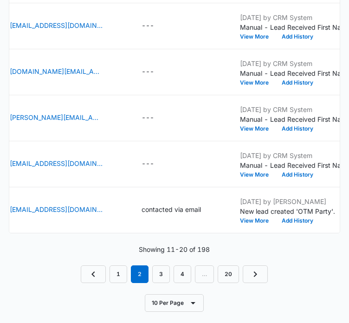
scroll to position [0, 338]
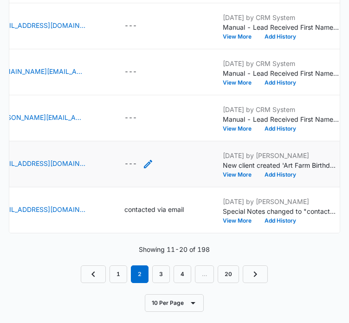
click at [142, 158] on icon "Special Notes - - Select to Edit Field" at bounding box center [147, 163] width 11 height 11
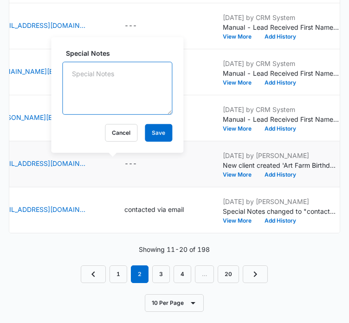
click at [100, 73] on textarea "Special Notes" at bounding box center [117, 88] width 110 height 53
type textarea "booked party 9/14"
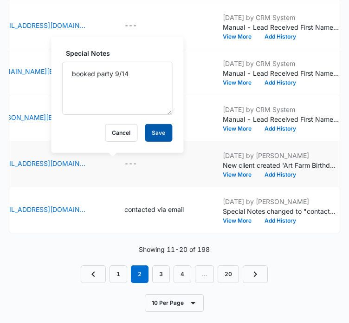
click at [147, 126] on button "Save" at bounding box center [158, 133] width 27 height 18
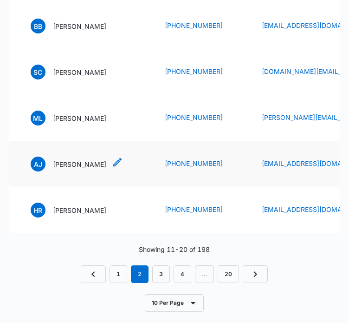
scroll to position [0, 0]
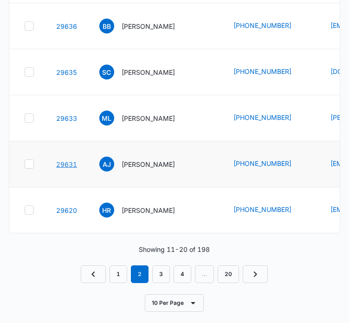
click at [60, 160] on link "29631" at bounding box center [66, 164] width 21 height 8
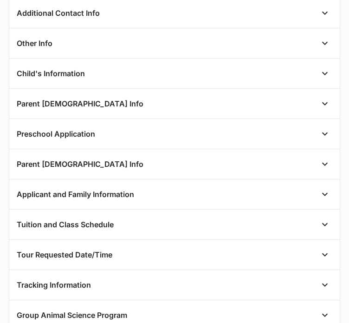
scroll to position [243, 0]
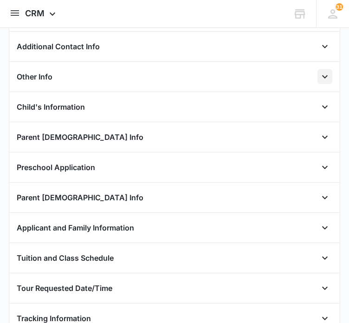
click at [319, 74] on icon "Open" at bounding box center [324, 76] width 11 height 11
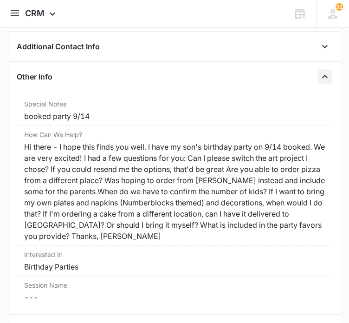
click at [319, 75] on icon "Close" at bounding box center [324, 76] width 11 height 11
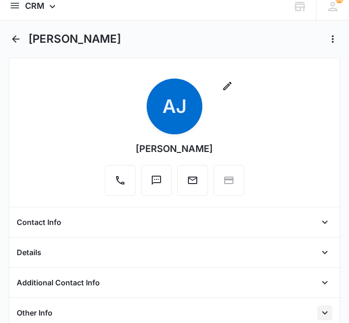
scroll to position [0, 0]
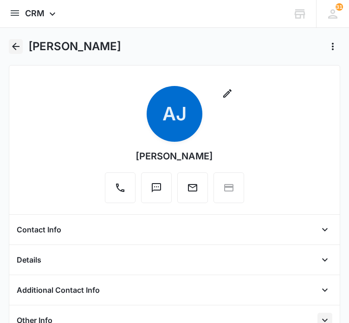
click at [11, 44] on icon "Back" at bounding box center [15, 46] width 11 height 11
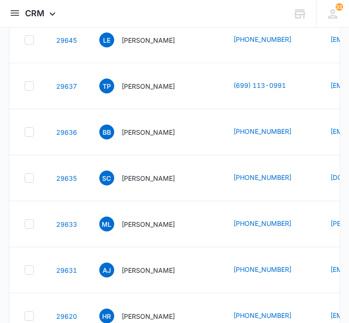
scroll to position [231, 0]
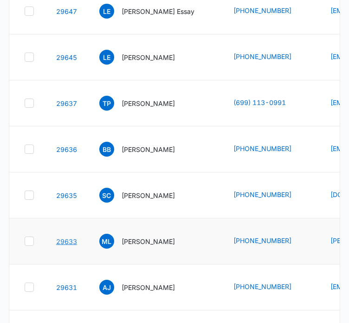
click at [60, 239] on link "29633" at bounding box center [66, 241] width 21 height 8
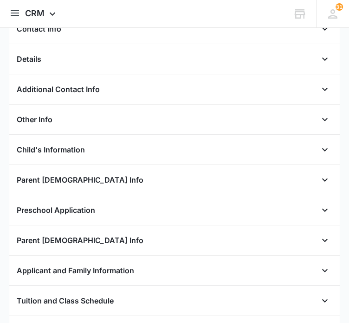
scroll to position [199, 0]
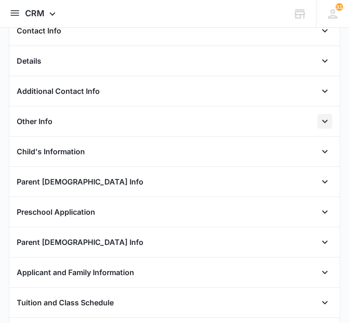
click at [322, 117] on icon "Open" at bounding box center [324, 121] width 11 height 11
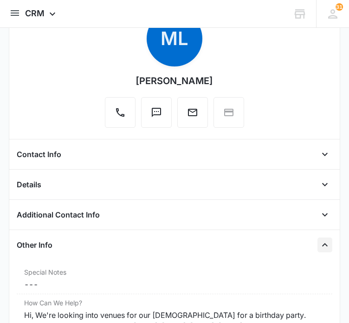
scroll to position [74, 0]
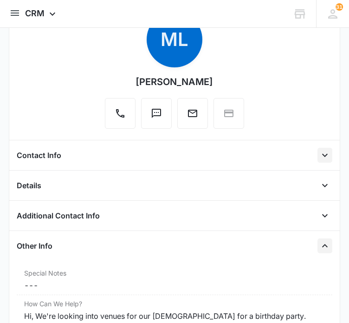
click at [322, 155] on icon "Open" at bounding box center [324, 154] width 11 height 11
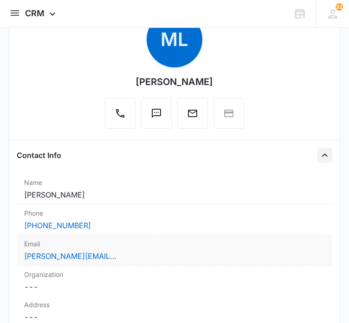
click at [132, 248] on div "Email Cancel Save Changes [PERSON_NAME][EMAIL_ADDRESS][PERSON_NAME][DOMAIN_NAME]" at bounding box center [175, 250] width 316 height 31
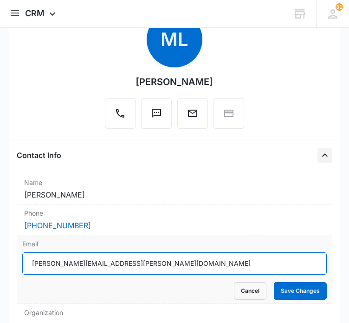
click at [82, 259] on input "[PERSON_NAME][EMAIL_ADDRESS][PERSON_NAME][DOMAIN_NAME]" at bounding box center [174, 263] width 304 height 22
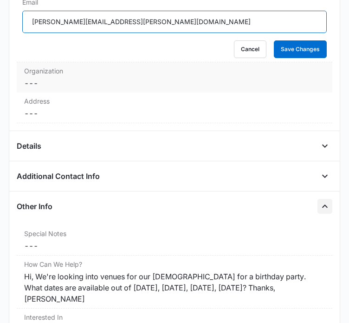
scroll to position [316, 0]
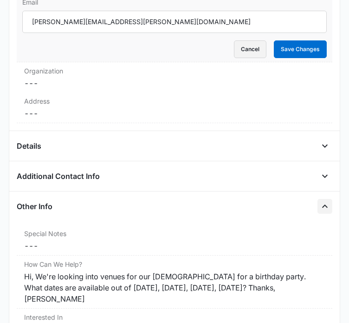
click at [238, 50] on button "Cancel" at bounding box center [250, 49] width 32 height 18
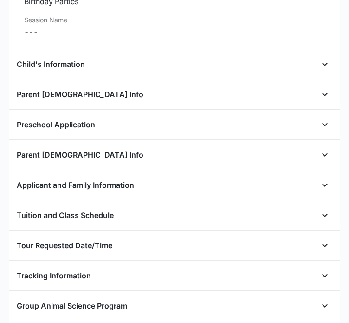
scroll to position [834, 0]
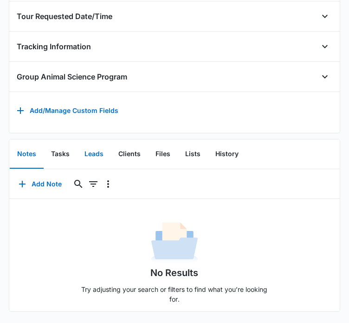
click at [95, 146] on button "Leads" at bounding box center [94, 154] width 34 height 29
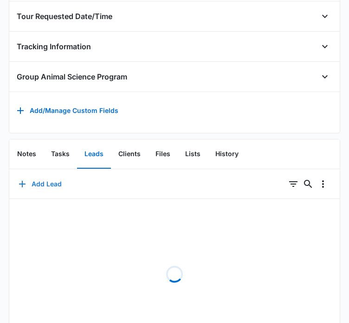
click at [45, 175] on button "Add Lead" at bounding box center [40, 184] width 62 height 22
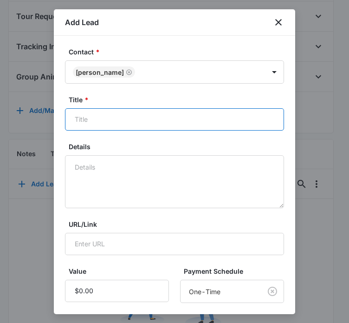
click at [153, 118] on input "Title *" at bounding box center [174, 119] width 219 height 22
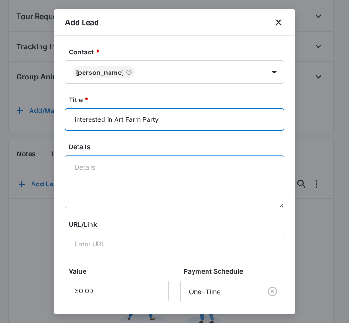
type input "interested in Art Farm Party"
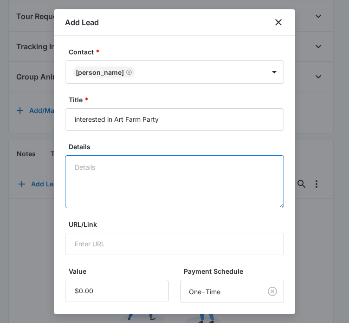
click at [157, 183] on textarea "Details" at bounding box center [174, 181] width 219 height 53
click at [88, 167] on textarea "october dates" at bounding box center [174, 181] width 219 height 53
click at [79, 165] on textarea "october dates" at bounding box center [174, 181] width 219 height 53
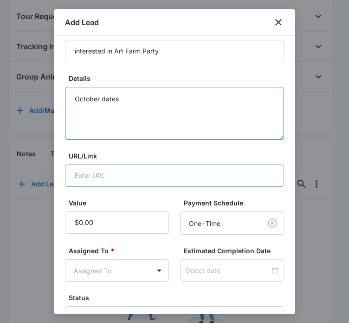
scroll to position [70, 0]
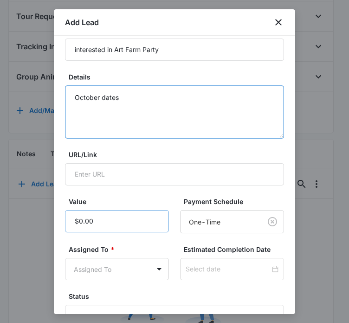
type textarea "October dates"
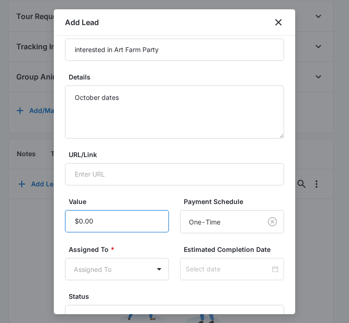
click at [100, 219] on input "Value" at bounding box center [117, 221] width 104 height 22
type input "$1,650.00"
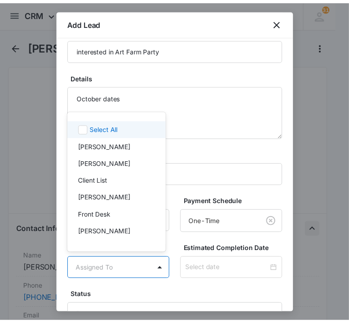
scroll to position [18, 0]
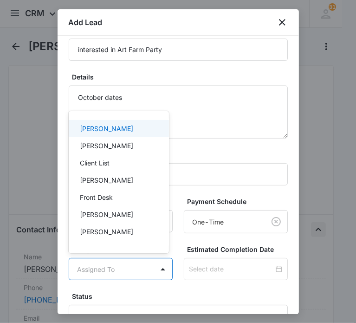
click at [109, 131] on p "[PERSON_NAME]" at bounding box center [106, 128] width 53 height 10
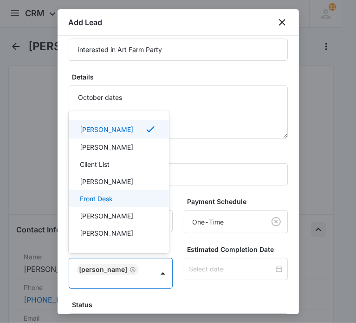
click at [174, 200] on div at bounding box center [178, 161] width 356 height 323
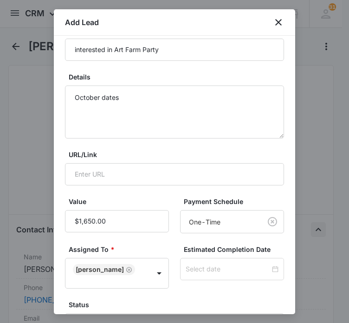
scroll to position [144, 0]
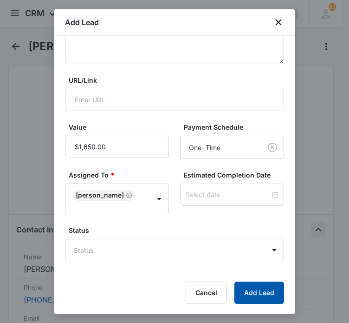
click at [242, 290] on button "Add Lead" at bounding box center [259, 292] width 50 height 22
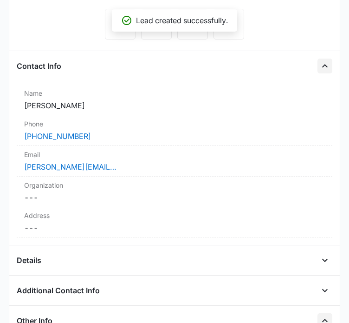
scroll to position [0, 0]
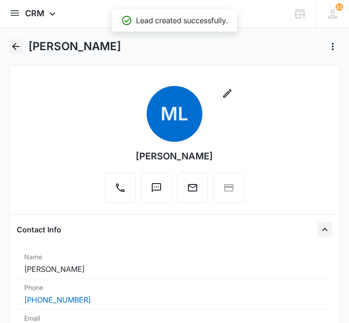
click at [16, 47] on icon "Back" at bounding box center [15, 46] width 11 height 11
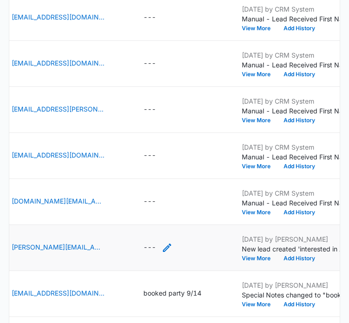
scroll to position [0, 319]
click at [161, 244] on icon "Special Notes - - Select to Edit Field" at bounding box center [166, 247] width 11 height 11
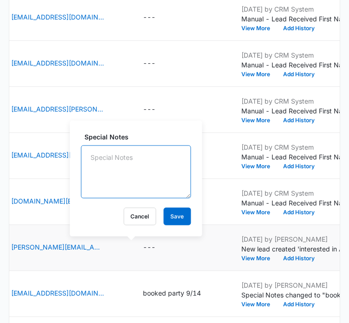
click at [114, 174] on textarea "Special Notes" at bounding box center [136, 171] width 110 height 53
type textarea "contacted via email"
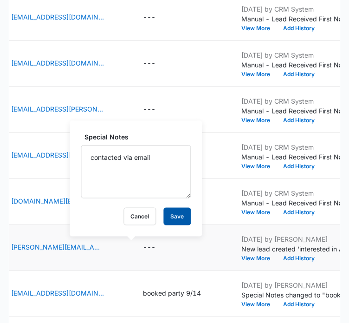
click at [165, 215] on button "Save" at bounding box center [176, 216] width 27 height 18
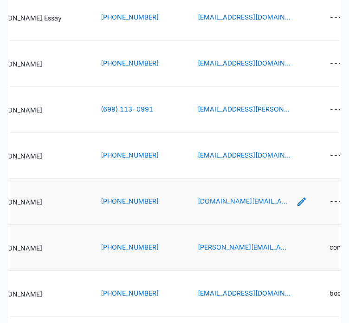
scroll to position [0, 134]
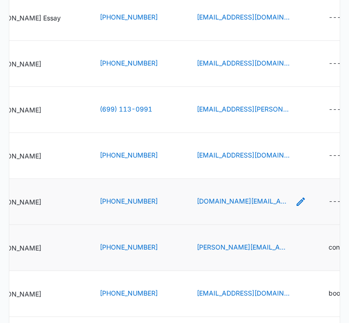
click at [295, 200] on icon "Email - olofsson.nyc@gmail.com - Select to Edit Field" at bounding box center [300, 201] width 11 height 11
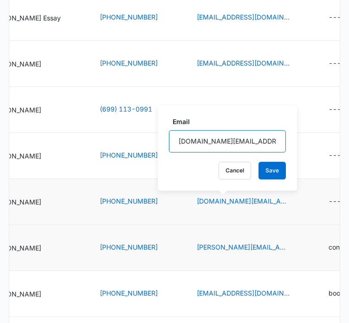
click at [209, 140] on input "[DOMAIN_NAME][EMAIL_ADDRESS][DOMAIN_NAME]" at bounding box center [227, 141] width 117 height 22
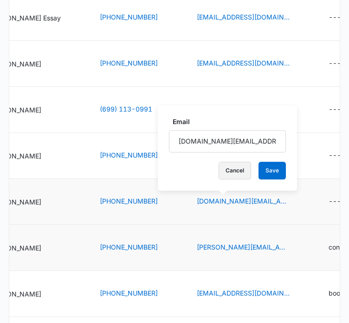
click at [219, 169] on button "Cancel" at bounding box center [235, 170] width 32 height 18
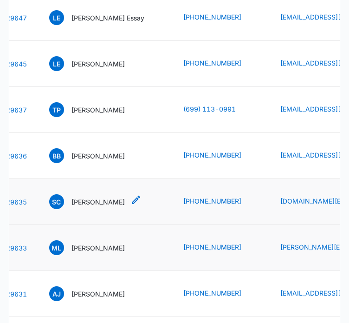
scroll to position [0, 0]
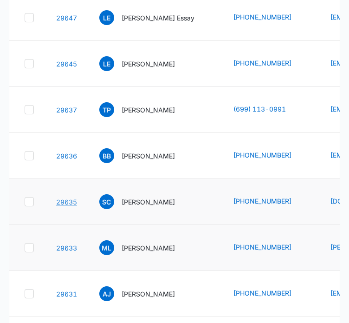
click at [63, 200] on link "29635" at bounding box center [66, 202] width 21 height 8
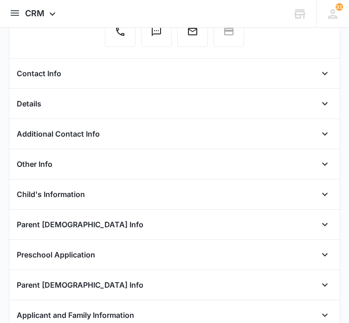
scroll to position [156, 0]
click at [319, 73] on icon "Open" at bounding box center [324, 73] width 11 height 11
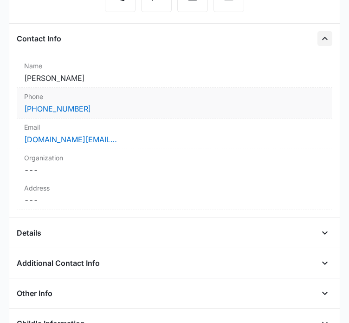
scroll to position [191, 0]
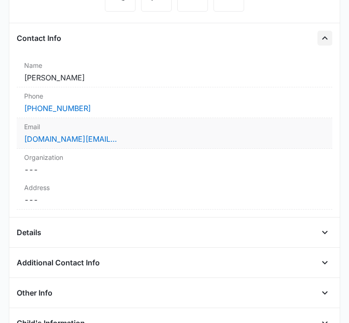
click at [123, 135] on div "[DOMAIN_NAME][EMAIL_ADDRESS][DOMAIN_NAME]" at bounding box center [174, 138] width 301 height 11
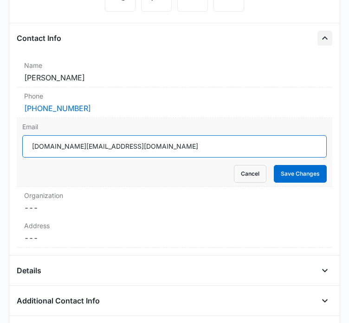
click at [84, 147] on input "[DOMAIN_NAME][EMAIL_ADDRESS][DOMAIN_NAME]" at bounding box center [174, 146] width 304 height 22
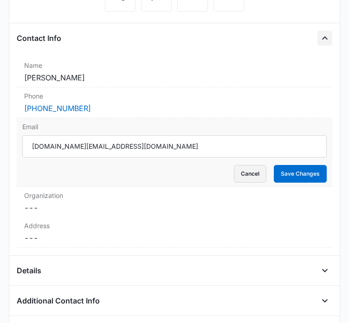
click at [238, 174] on button "Cancel" at bounding box center [250, 174] width 32 height 18
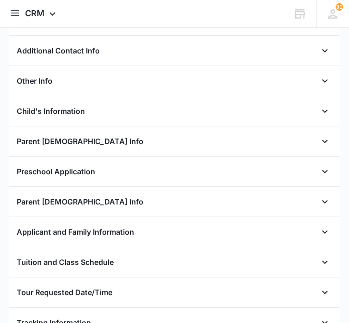
scroll to position [402, 0]
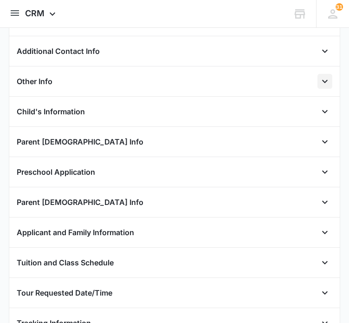
click at [322, 80] on icon "Open" at bounding box center [325, 81] width 6 height 3
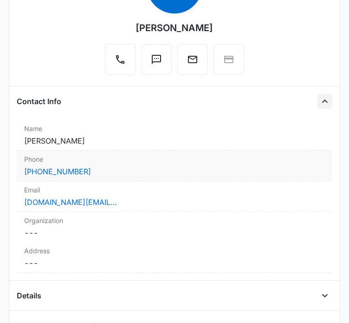
scroll to position [130, 0]
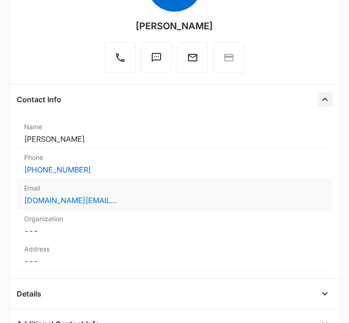
click at [133, 194] on div "[DOMAIN_NAME][EMAIL_ADDRESS][DOMAIN_NAME]" at bounding box center [174, 199] width 301 height 11
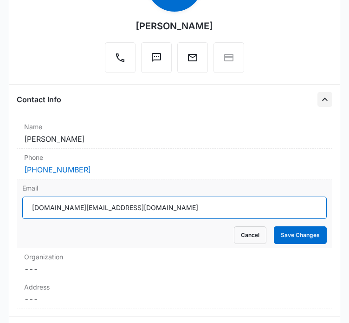
click at [106, 204] on input "[DOMAIN_NAME][EMAIL_ADDRESS][DOMAIN_NAME]" at bounding box center [174, 207] width 304 height 22
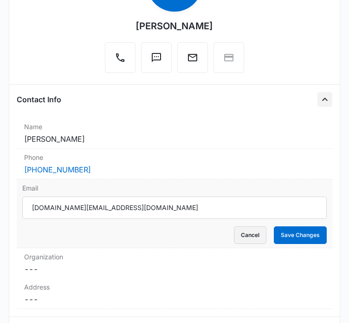
click at [245, 231] on button "Cancel" at bounding box center [250, 235] width 32 height 18
